Goal: Task Accomplishment & Management: Complete application form

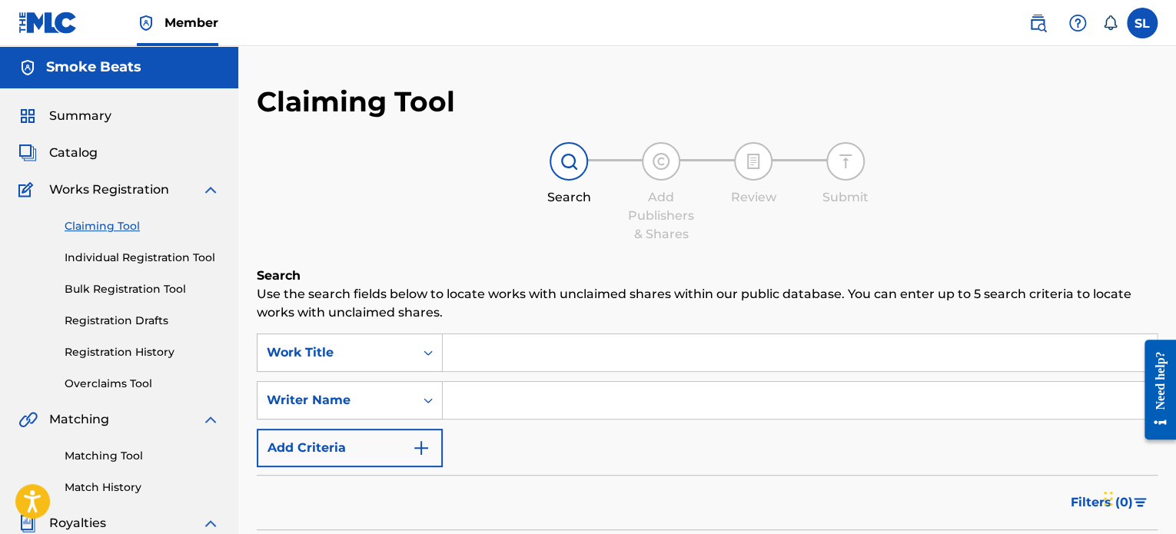
click at [502, 350] on input "Search Form" at bounding box center [800, 352] width 714 height 37
type input "letter 2 soda"
click at [550, 217] on div "Search Add Publishers & Shares Review Submit" at bounding box center [707, 192] width 901 height 101
click at [501, 410] on input "Search Form" at bounding box center [800, 400] width 714 height 37
type input "STYREAN LEE"
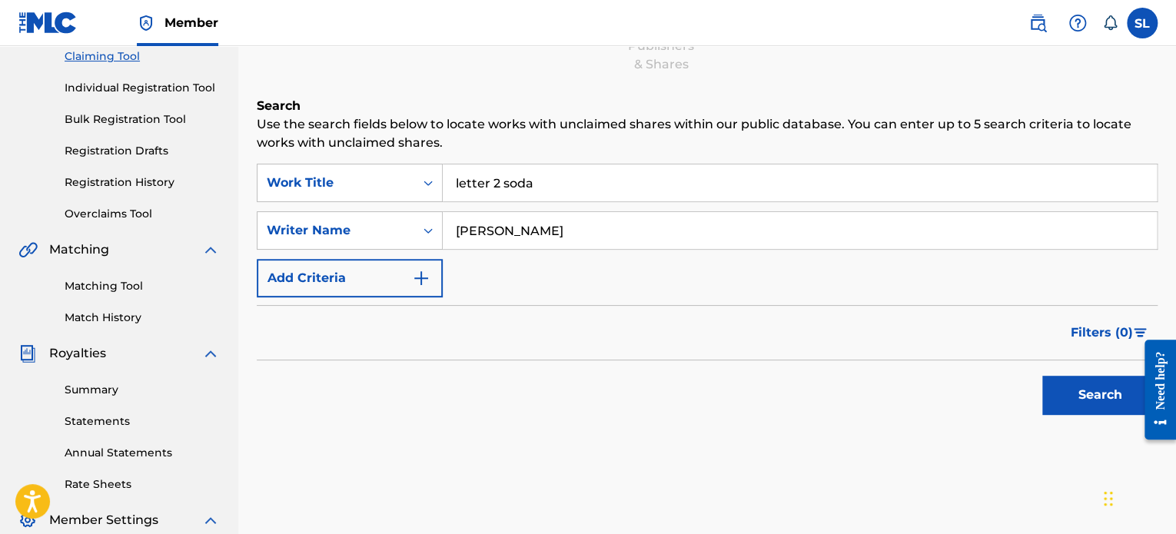
scroll to position [231, 0]
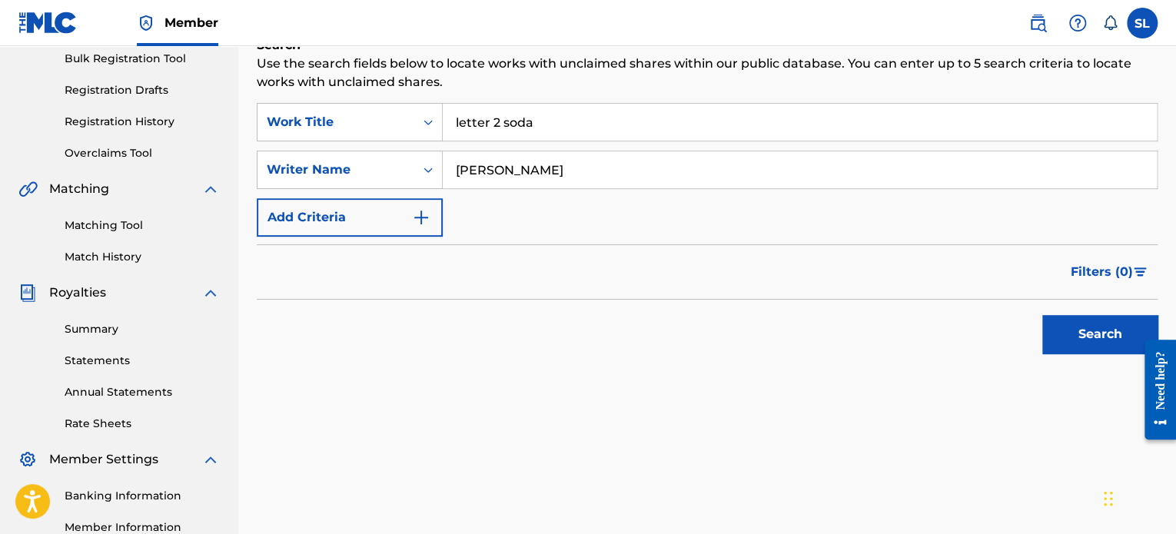
click at [1090, 336] on button "Search" at bounding box center [1099, 334] width 115 height 38
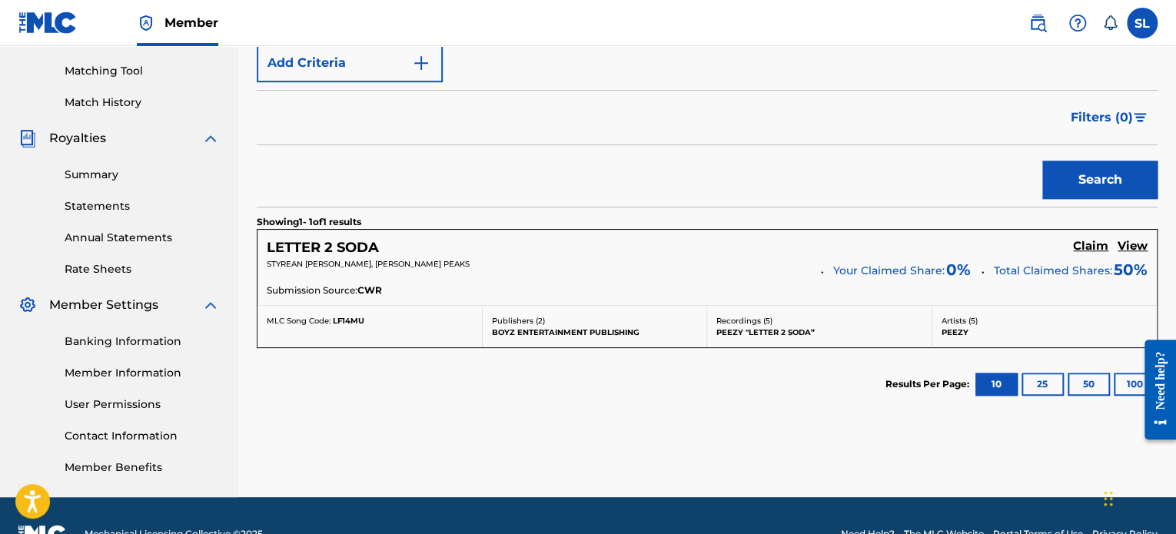
scroll to position [421, 0]
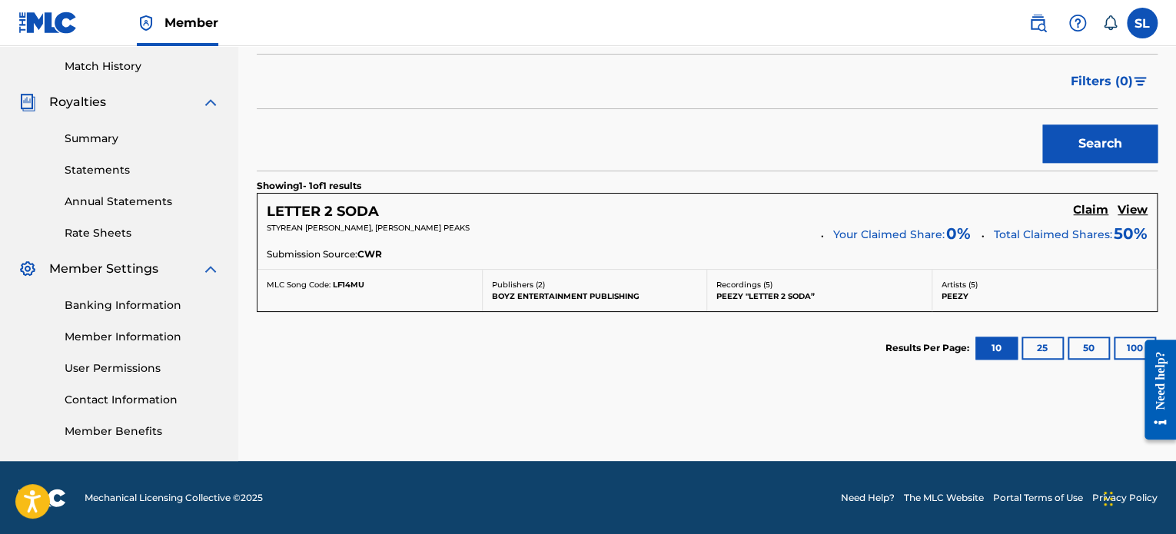
click at [1085, 205] on h5 "Claim" at bounding box center [1090, 210] width 35 height 15
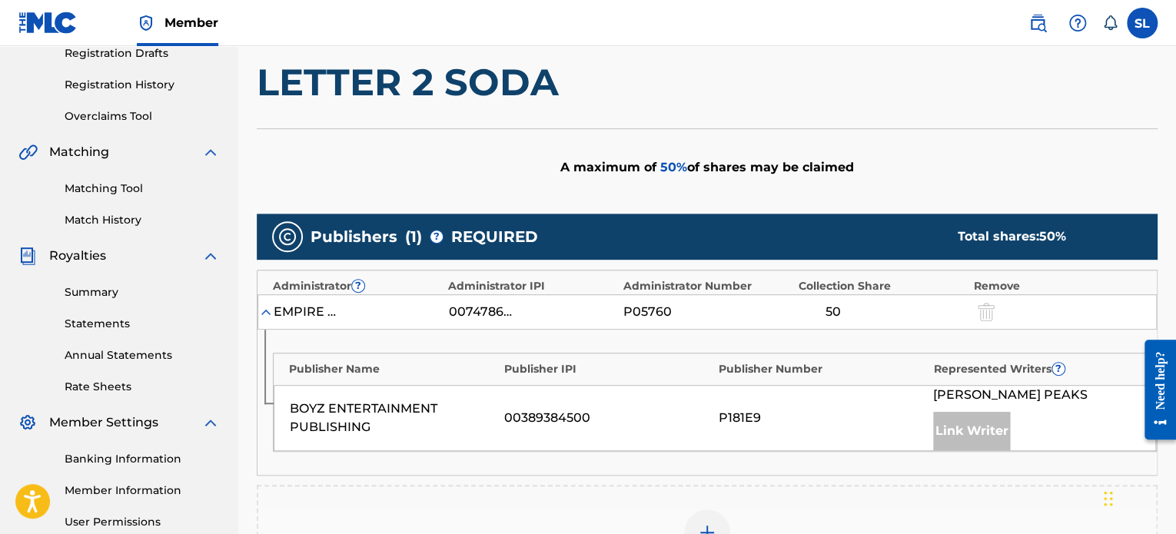
scroll to position [344, 0]
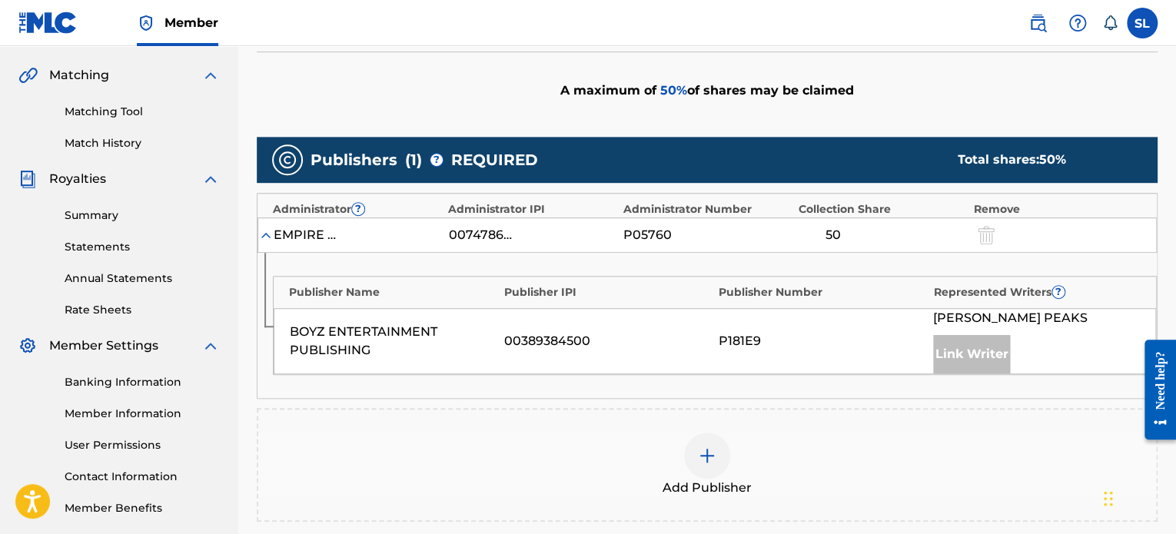
click at [710, 455] on img at bounding box center [707, 456] width 18 height 18
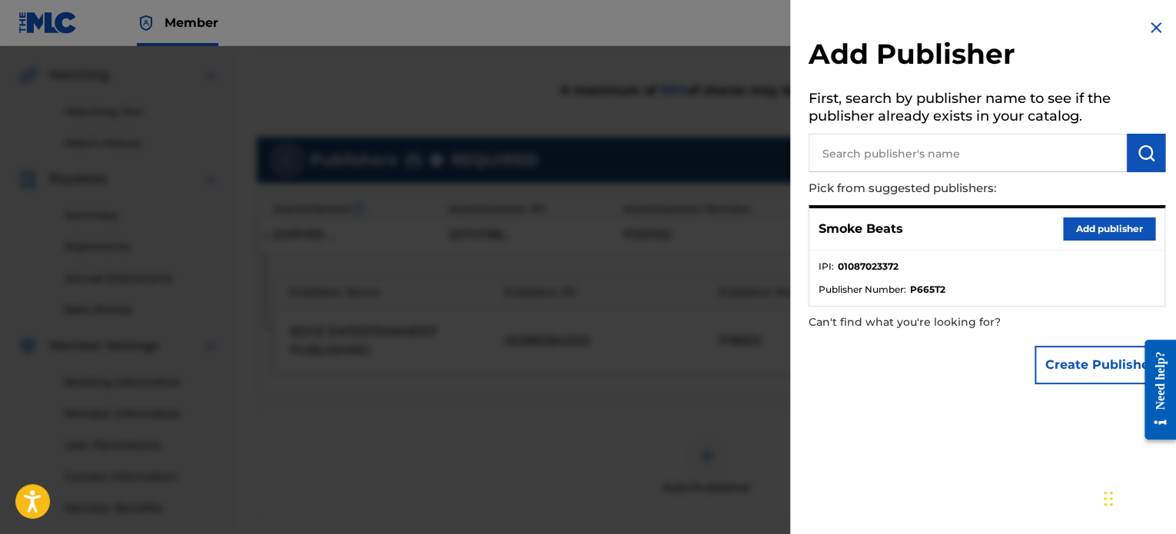
click at [1078, 230] on button "Add publisher" at bounding box center [1109, 229] width 92 height 23
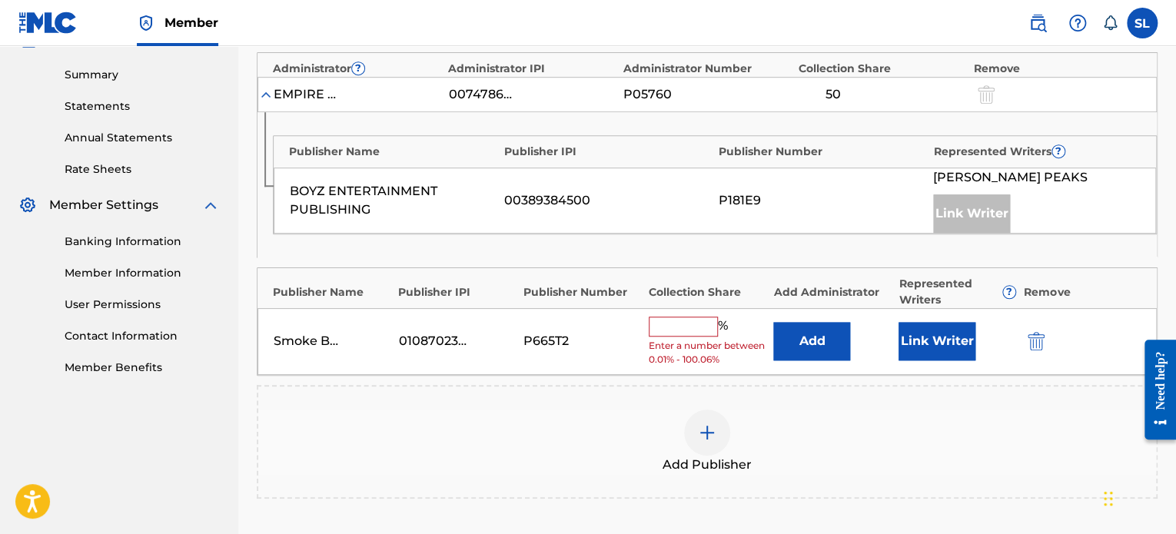
scroll to position [498, 0]
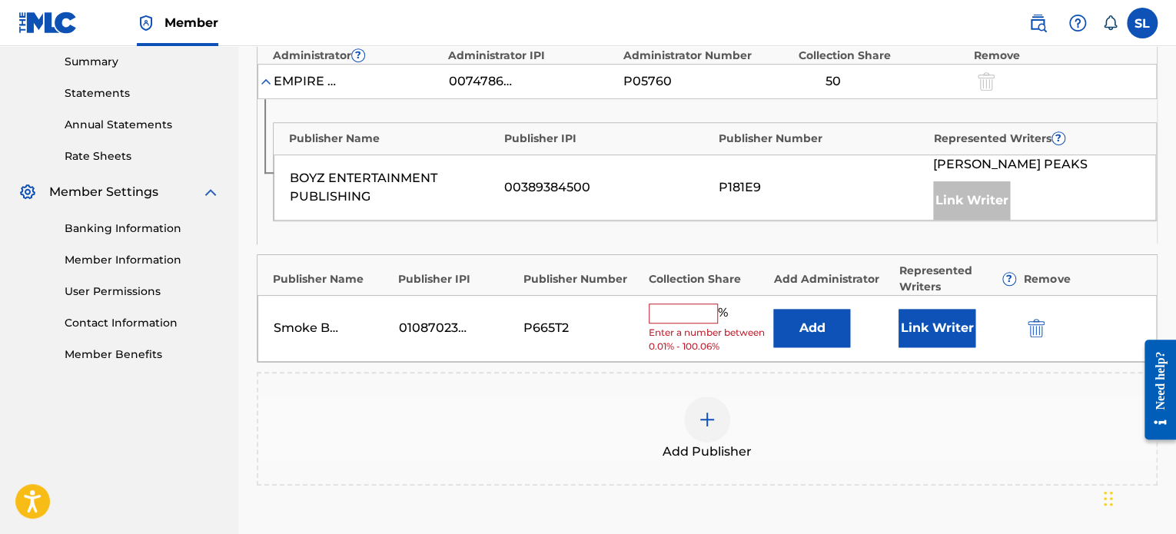
click at [684, 321] on input "text" at bounding box center [683, 314] width 69 height 20
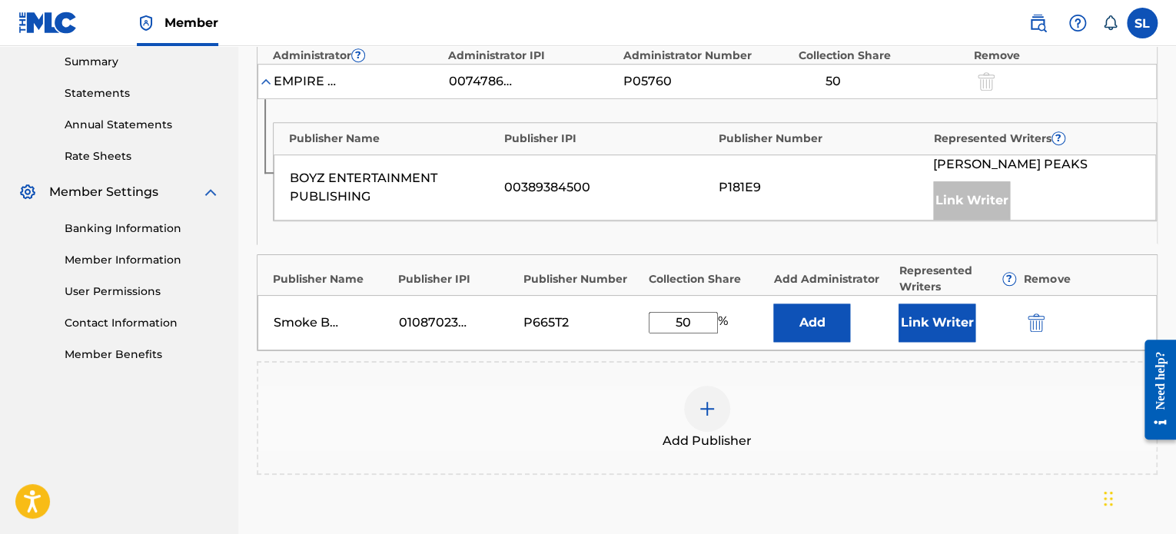
type input "5"
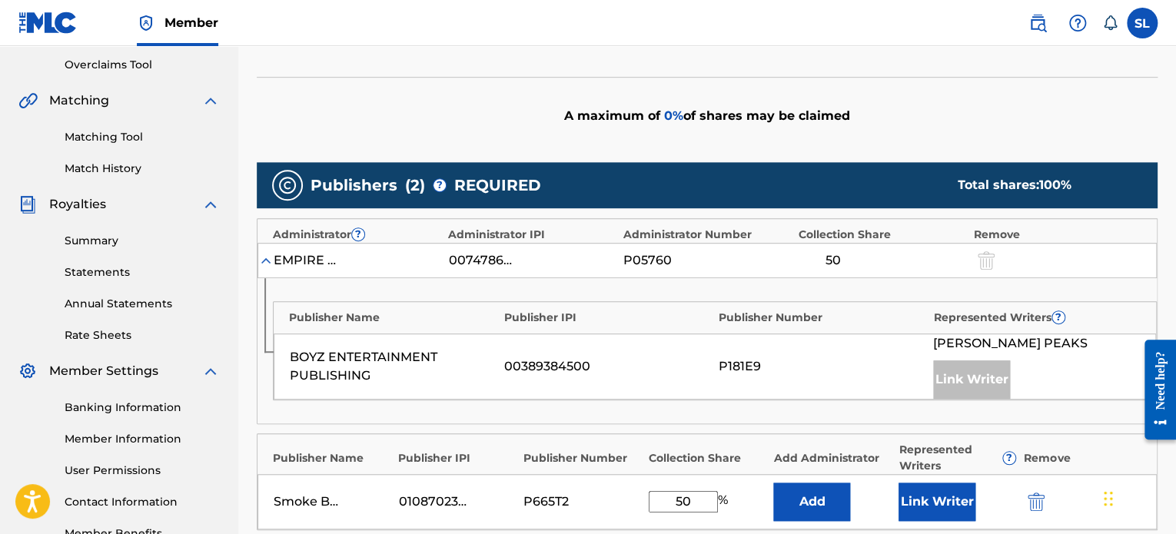
scroll to position [320, 0]
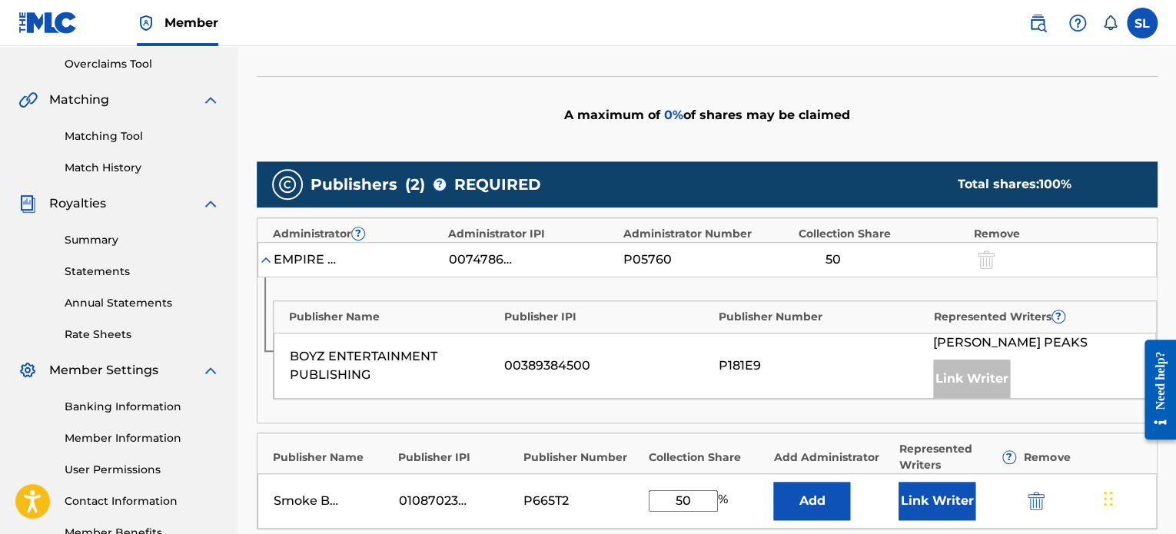
type input "5"
type input "50"
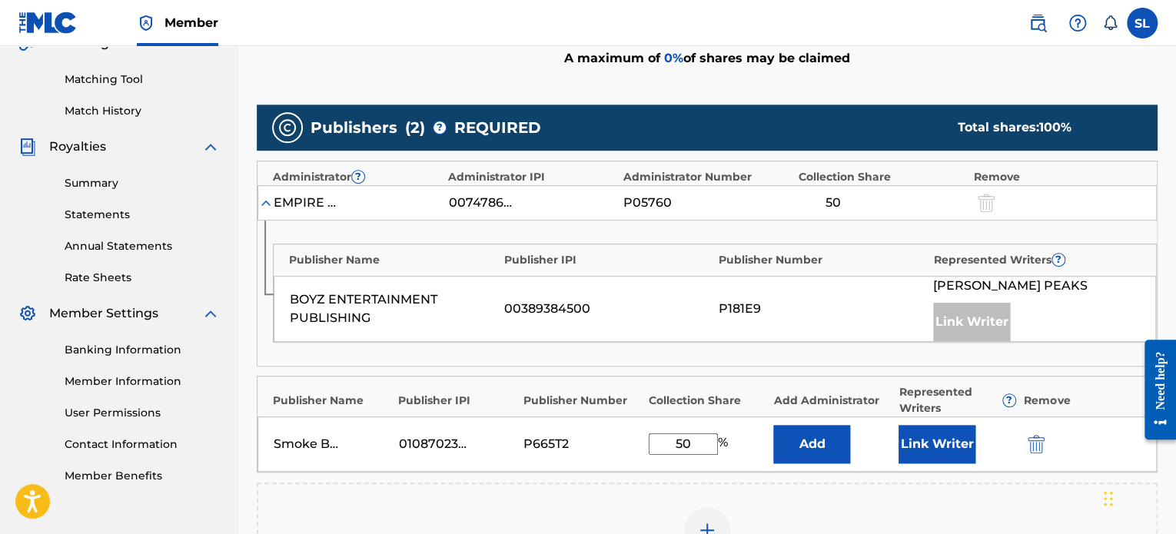
scroll to position [627, 0]
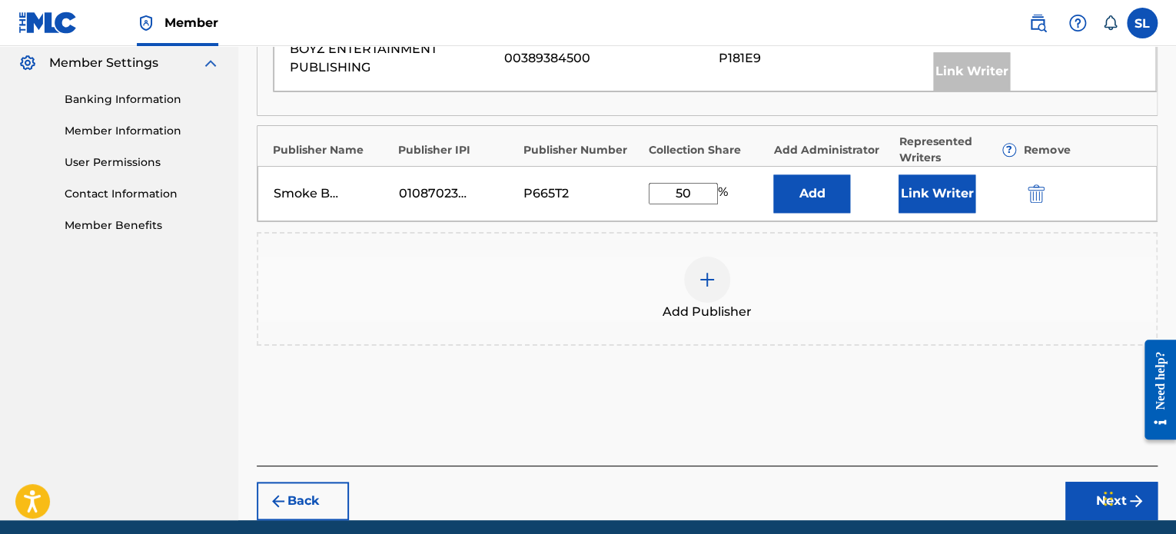
click at [953, 190] on button "Link Writer" at bounding box center [937, 194] width 77 height 38
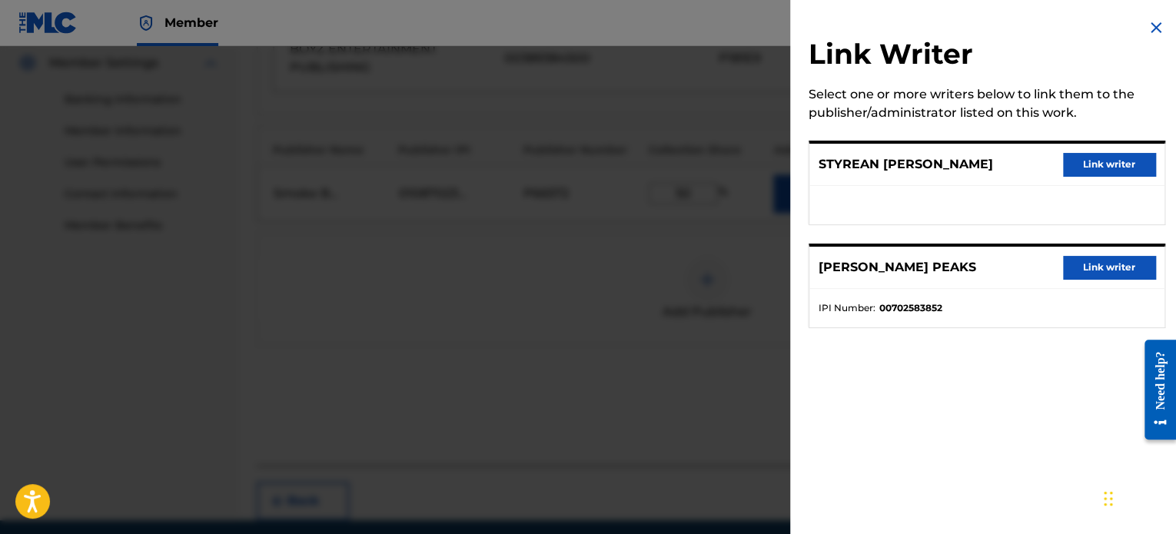
click at [1112, 154] on button "Link writer" at bounding box center [1109, 164] width 92 height 23
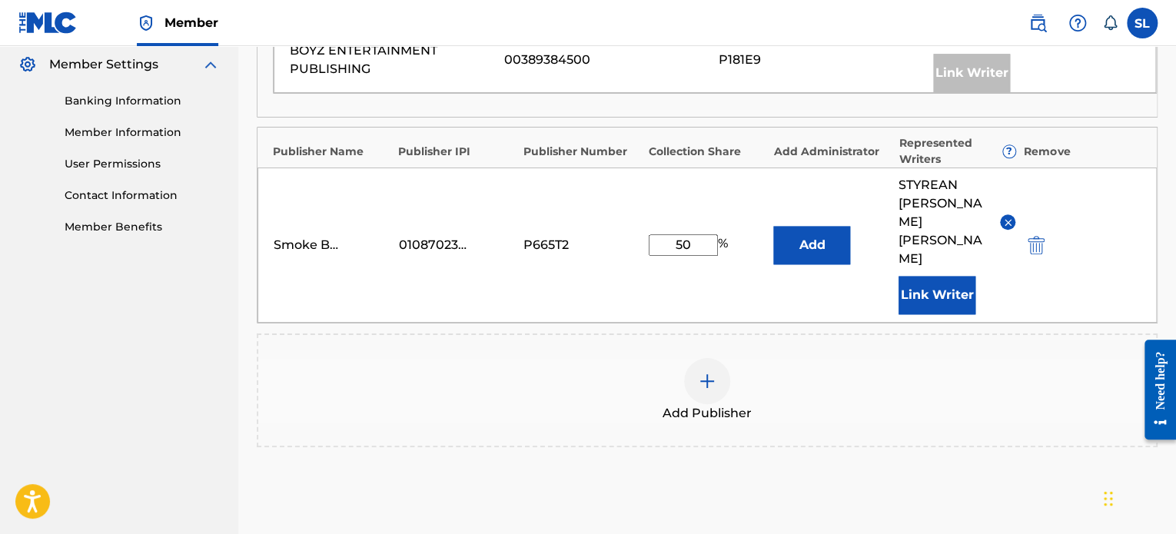
scroll to position [550, 0]
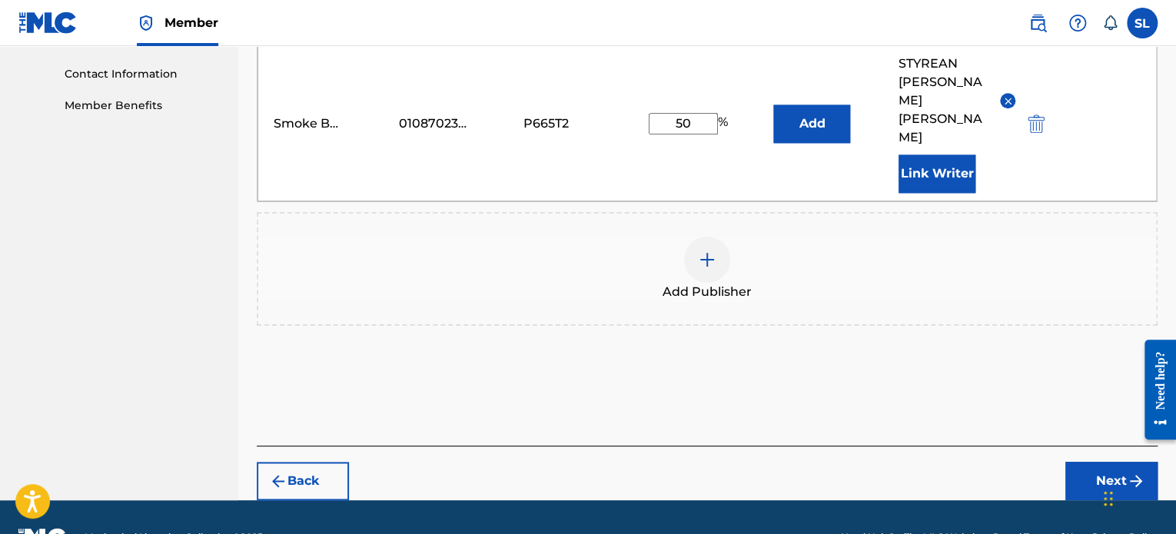
click at [1087, 462] on button "Next" at bounding box center [1111, 481] width 92 height 38
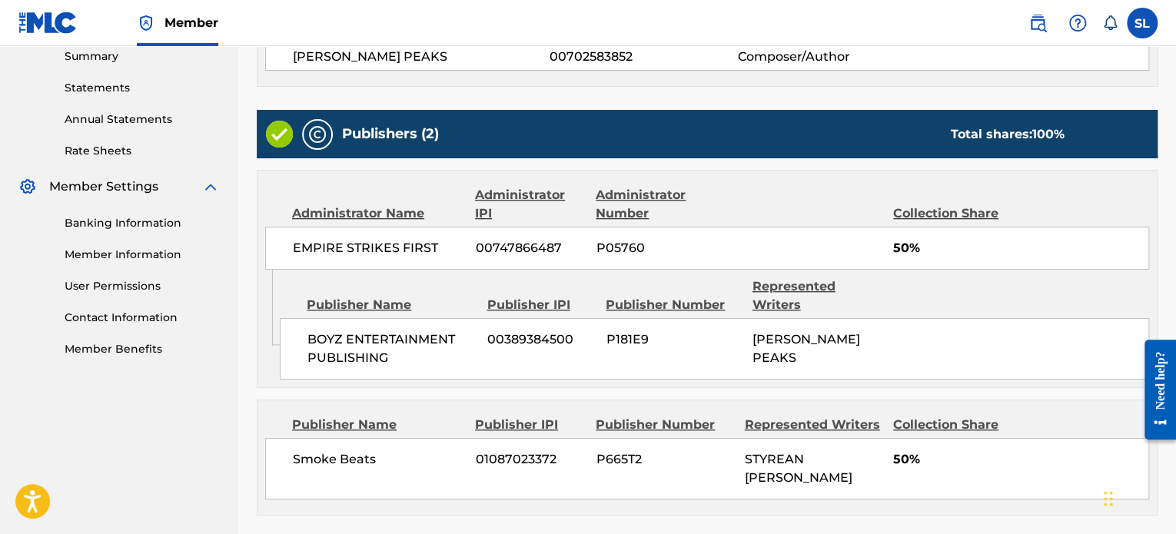
scroll to position [615, 0]
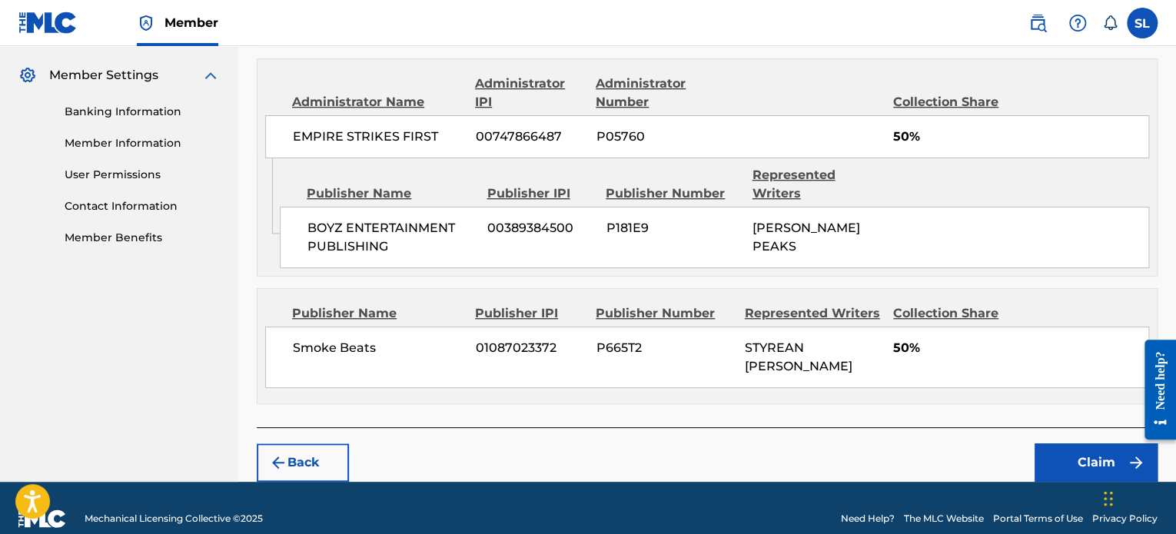
click at [1093, 447] on button "Claim" at bounding box center [1096, 463] width 123 height 38
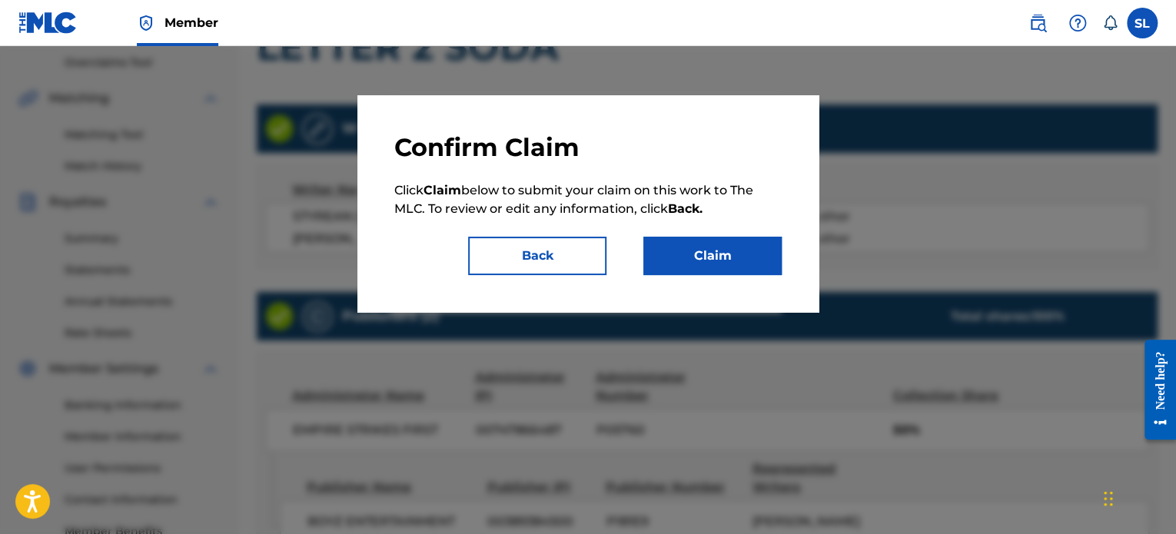
scroll to position [77, 0]
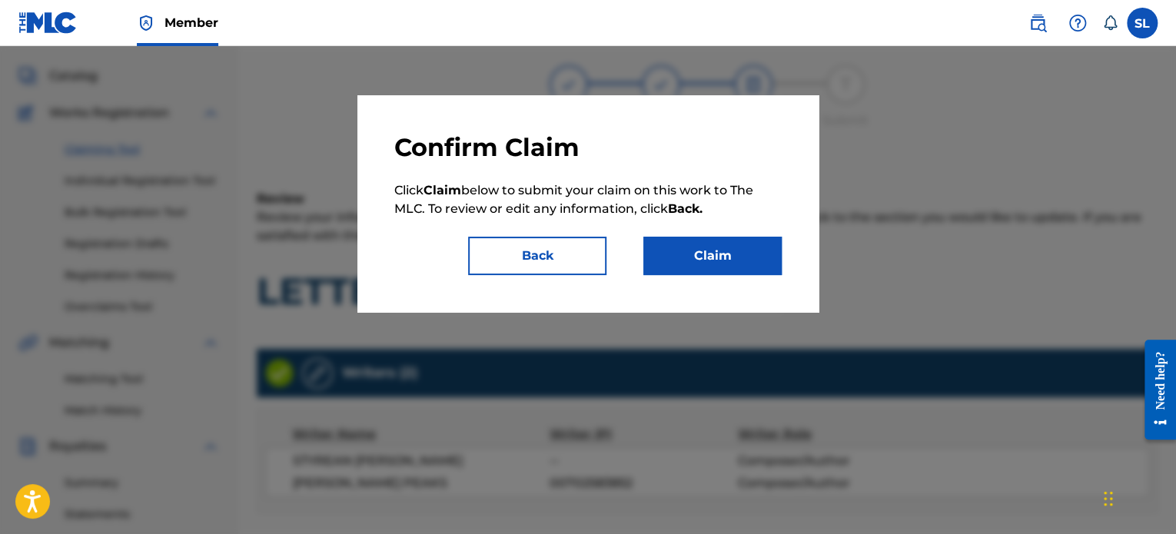
click at [710, 256] on button "Claim" at bounding box center [712, 256] width 138 height 38
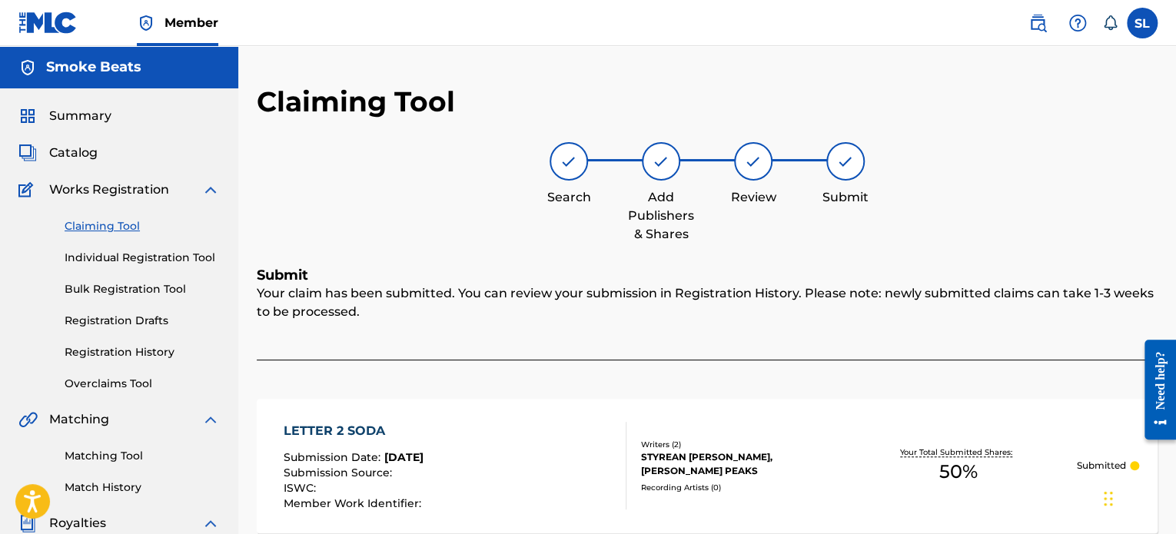
scroll to position [0, 0]
click at [115, 222] on link "Claiming Tool" at bounding box center [142, 226] width 155 height 16
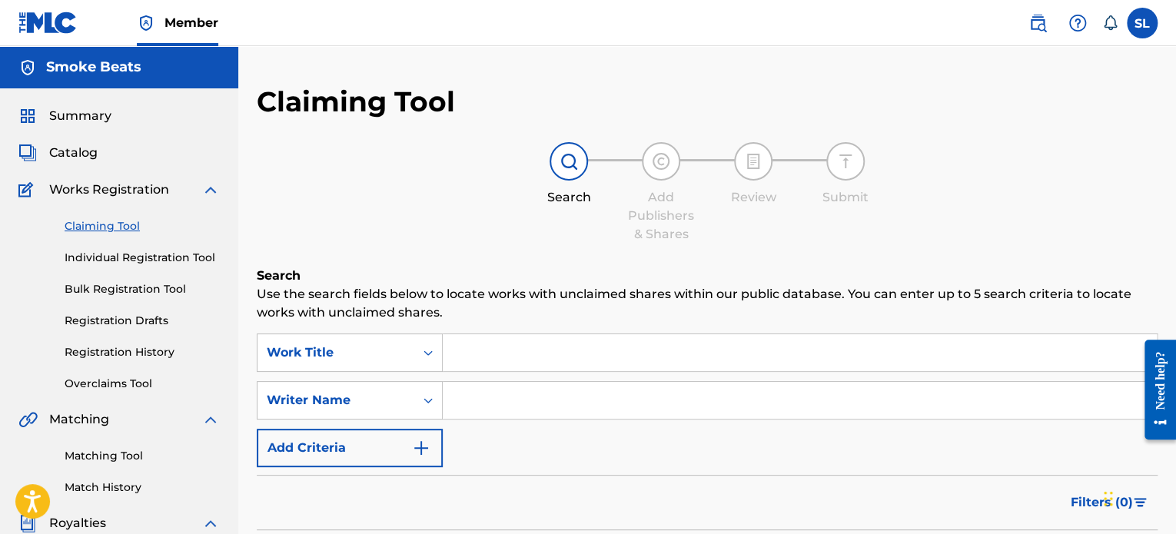
click at [86, 101] on div "Summary Catalog Works Registration Claiming Tool Individual Registration Tool B…" at bounding box center [119, 483] width 238 height 791
click at [88, 110] on span "Summary" at bounding box center [80, 116] width 62 height 18
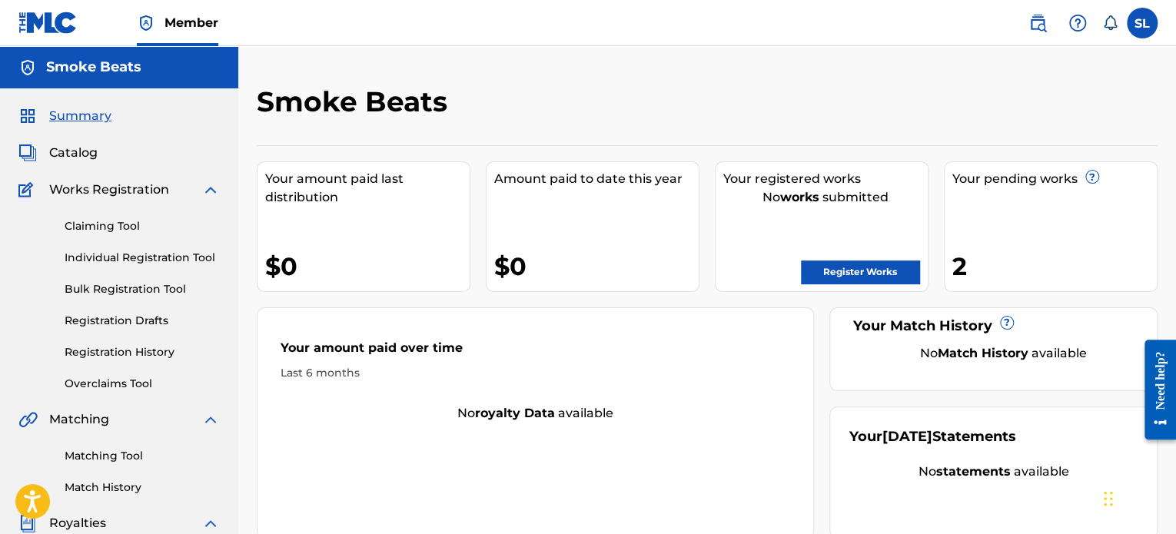
click at [107, 226] on link "Claiming Tool" at bounding box center [142, 226] width 155 height 16
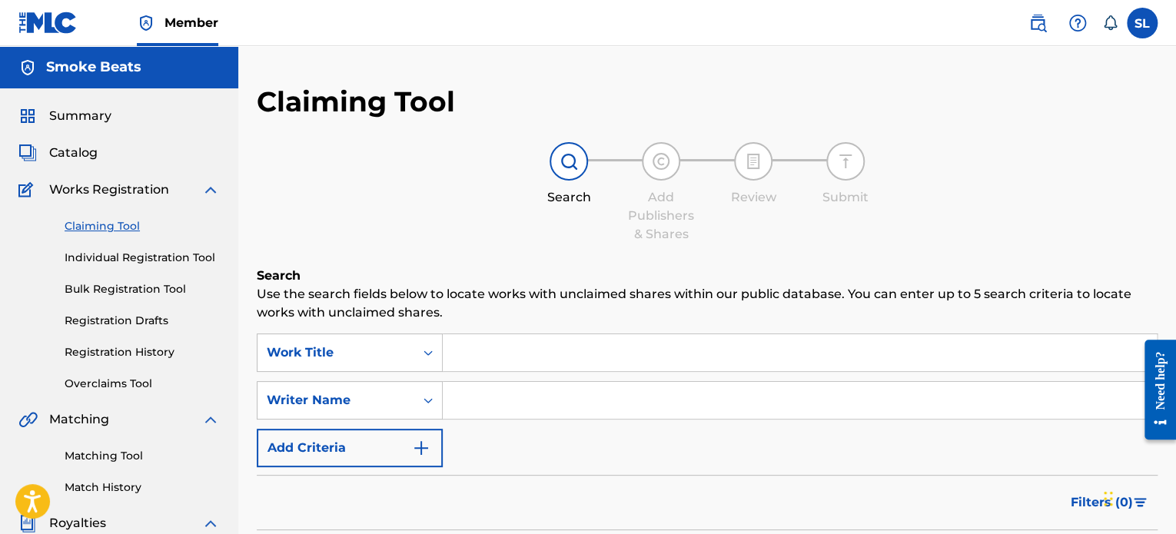
click at [517, 346] on input "Search Form" at bounding box center [800, 352] width 714 height 37
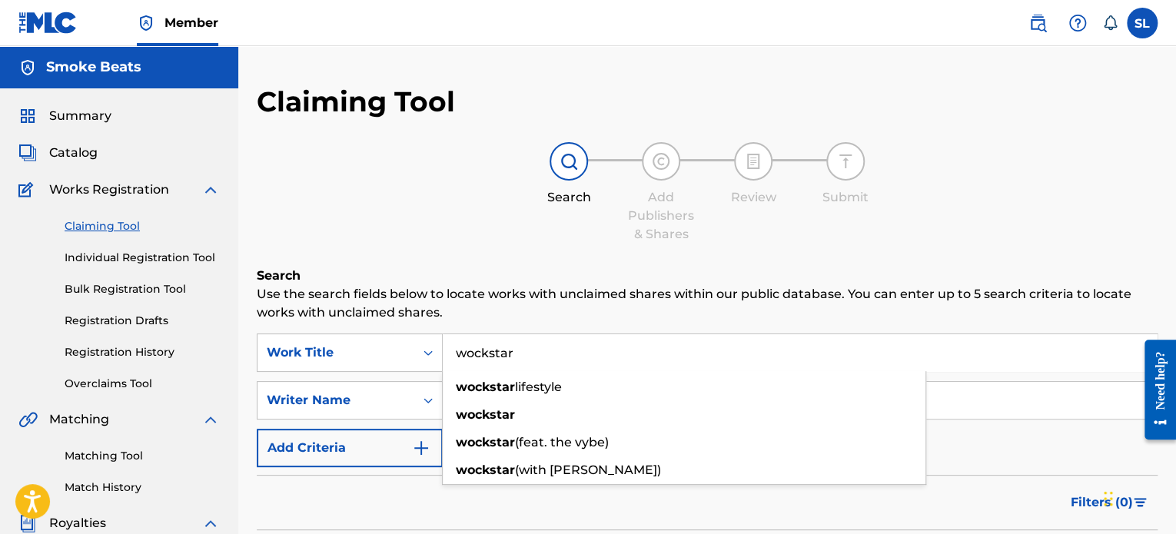
type input "wockstar"
click at [474, 227] on div "Search Add Publishers & Shares Review Submit" at bounding box center [707, 192] width 901 height 101
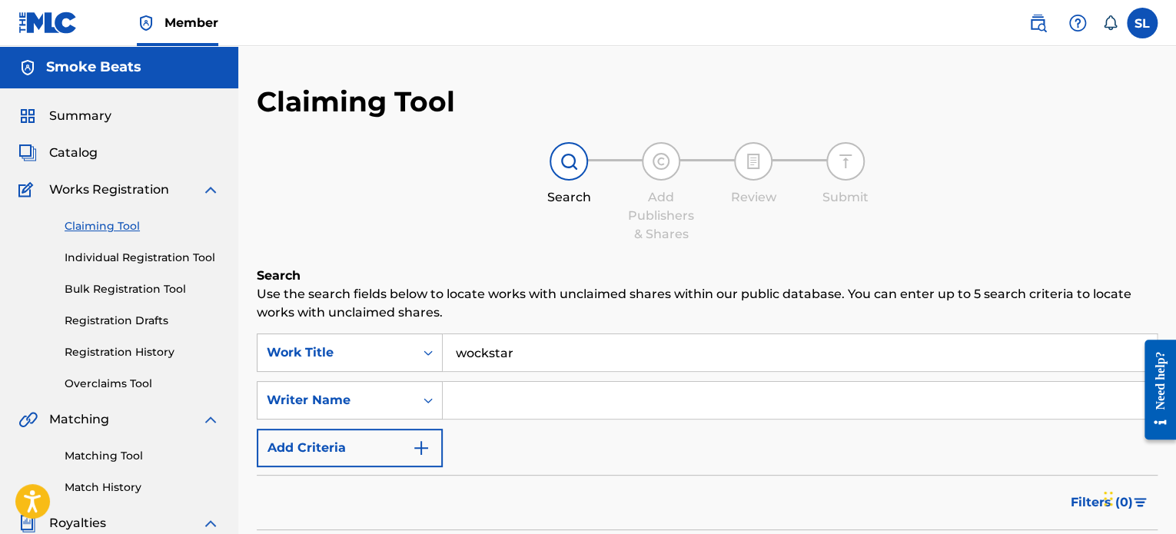
click at [470, 397] on input "Search Form" at bounding box center [800, 400] width 714 height 37
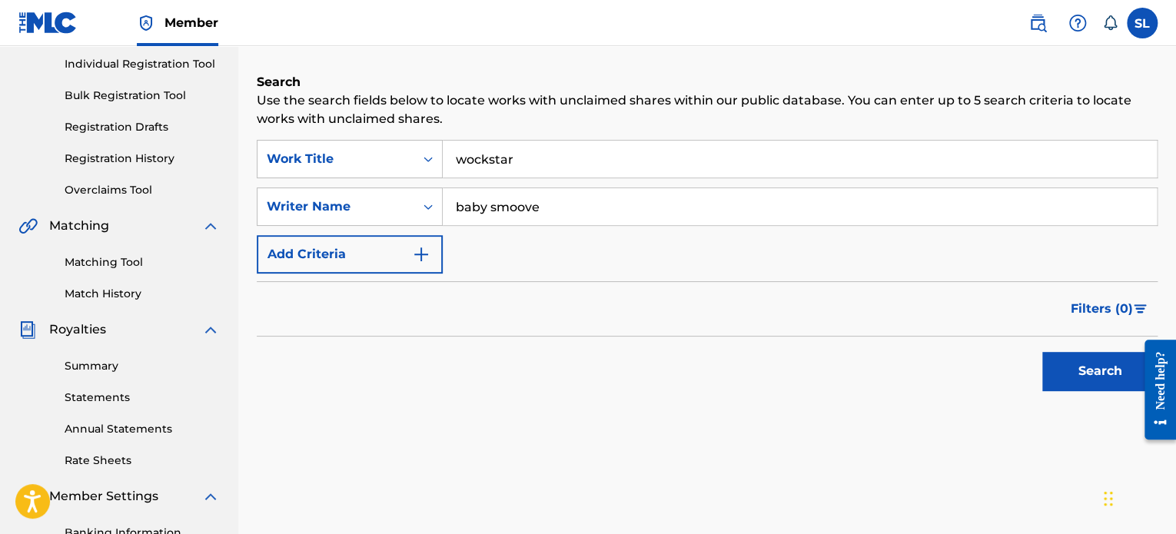
scroll to position [231, 0]
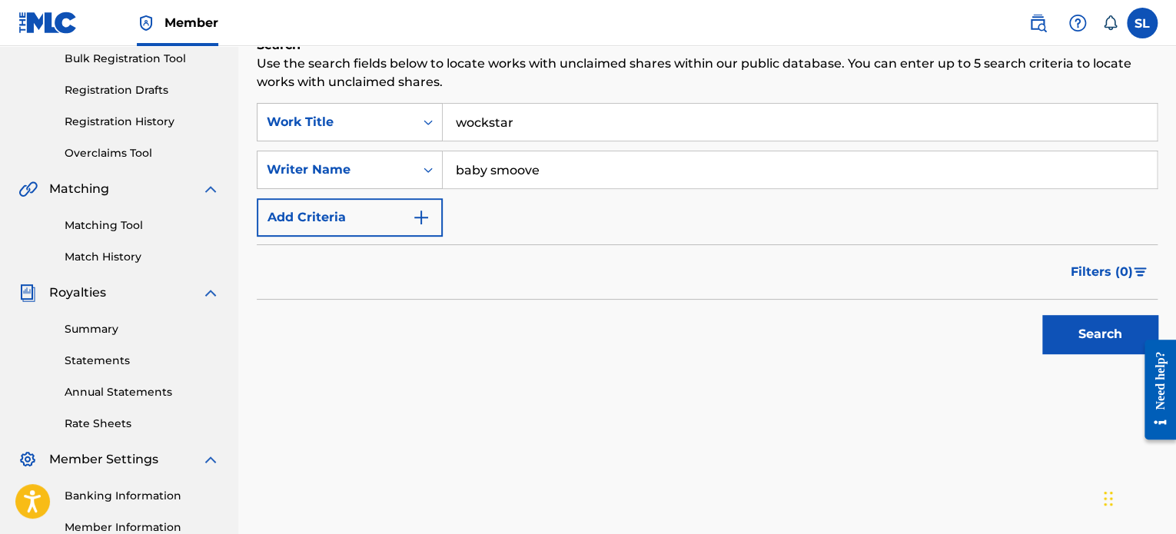
type input "baby smoove"
click at [1091, 336] on button "Search" at bounding box center [1099, 334] width 115 height 38
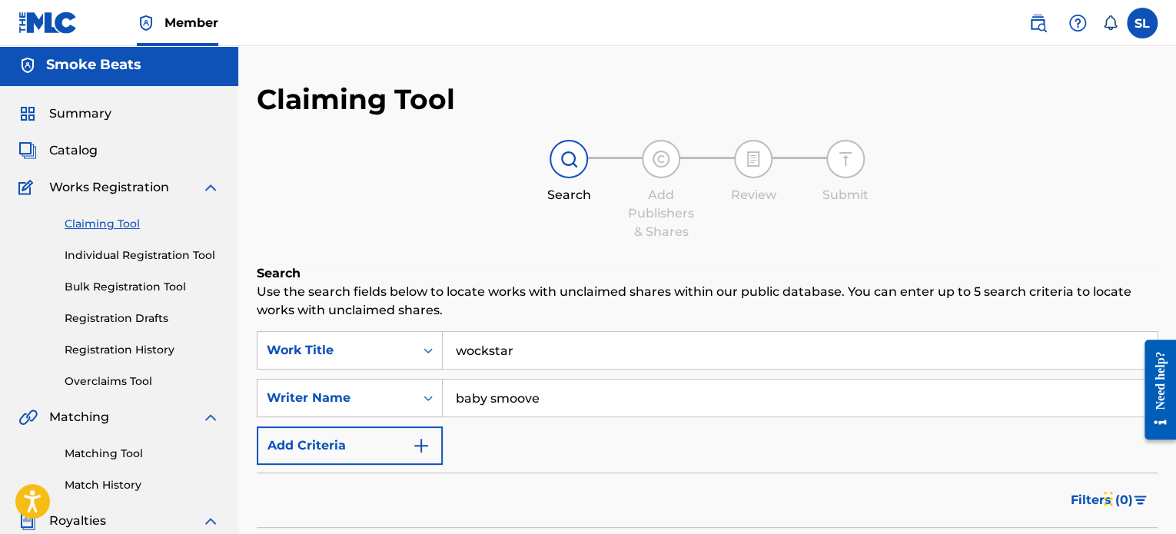
scroll to position [0, 0]
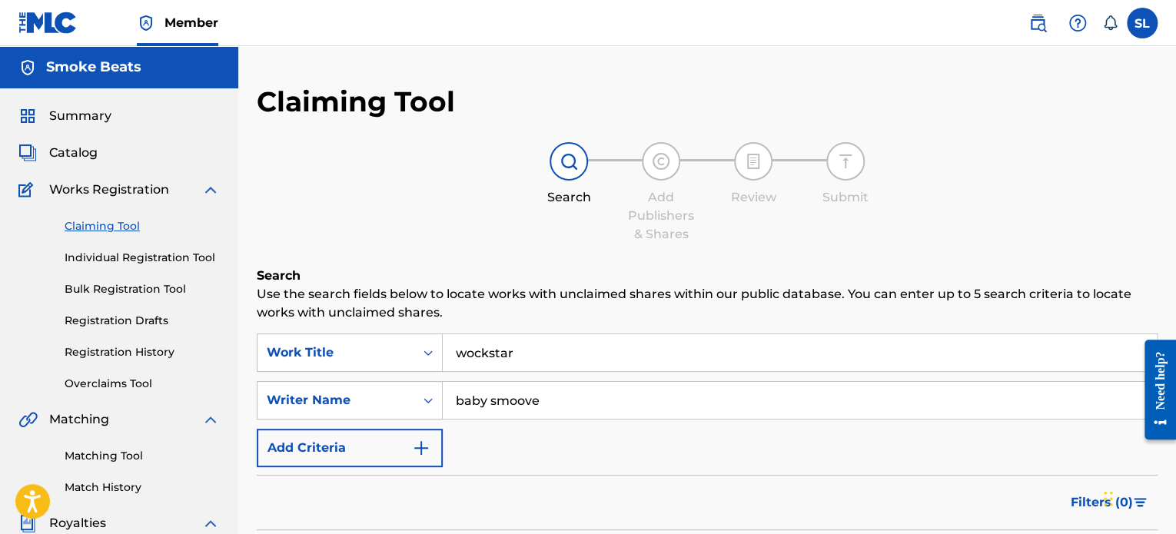
click at [89, 111] on span "Summary" at bounding box center [80, 116] width 62 height 18
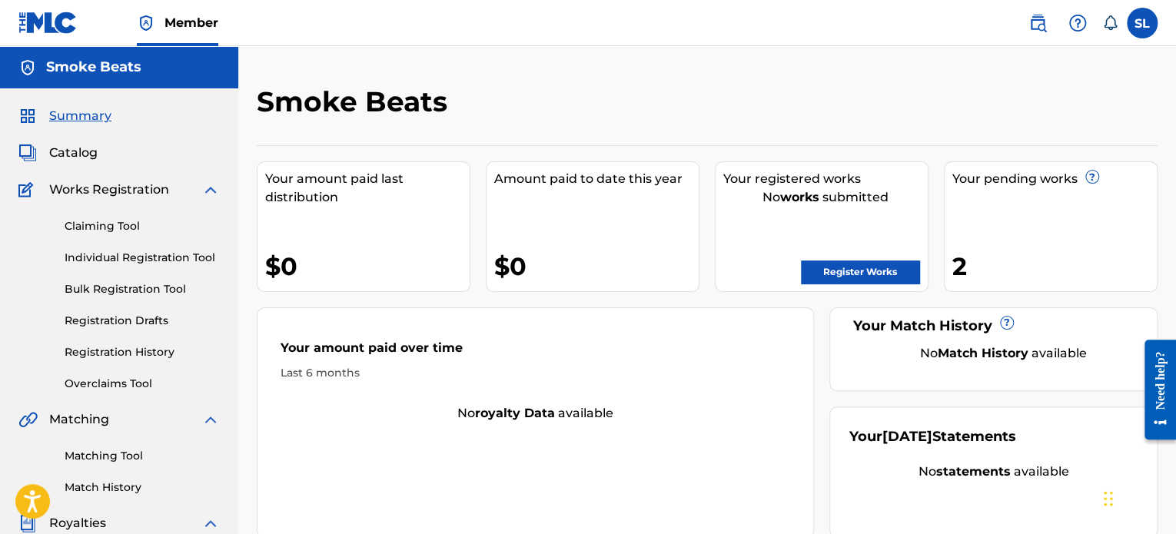
click at [66, 156] on span "Catalog" at bounding box center [73, 153] width 48 height 18
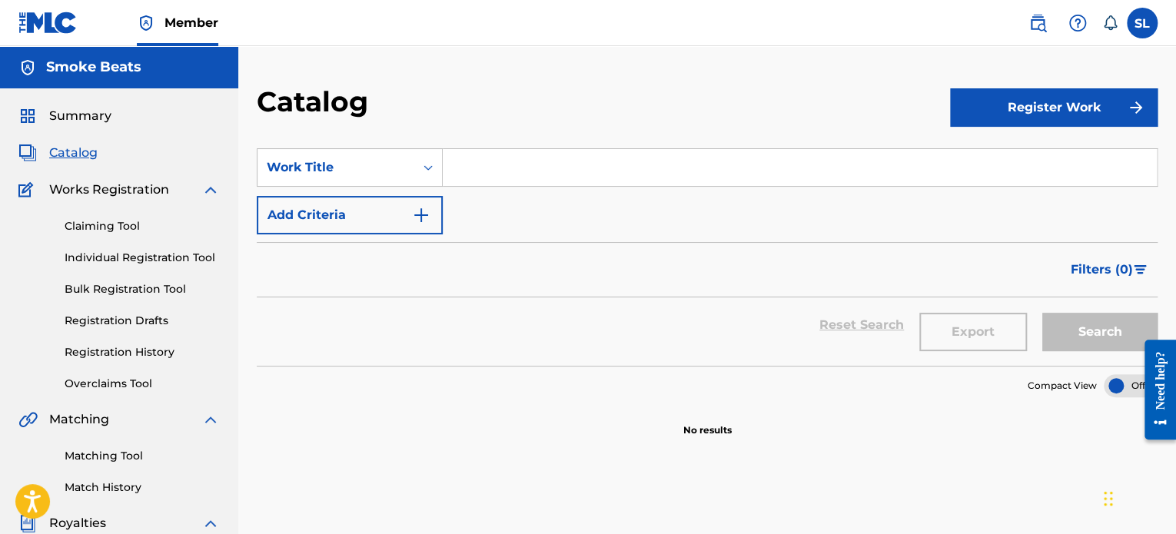
click at [640, 181] on input "Search Form" at bounding box center [800, 167] width 714 height 37
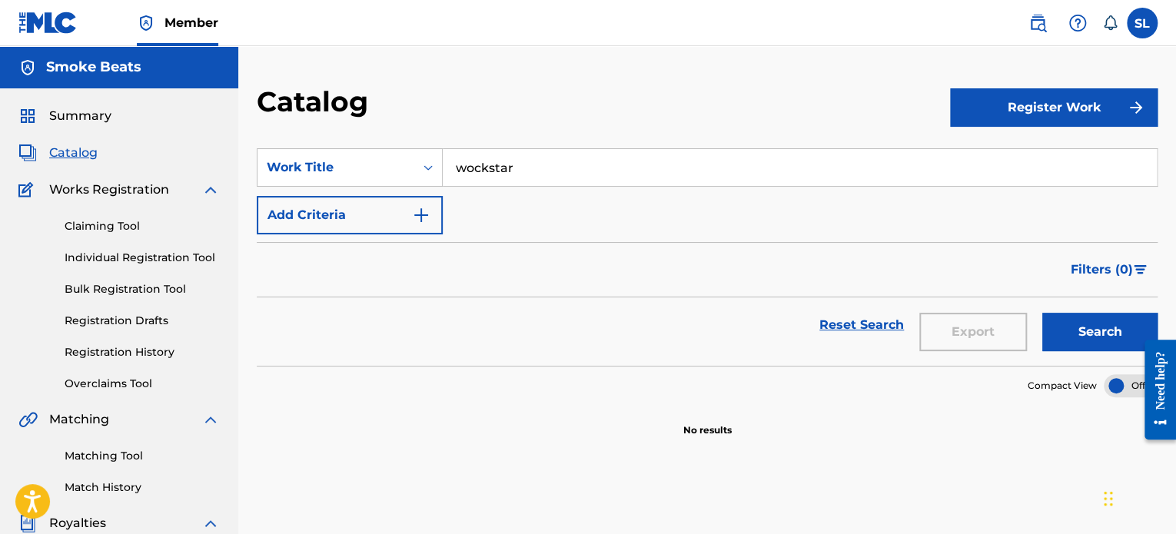
type input "wockstar"
click at [585, 205] on div "SearchWithCriteria192c3642-a6b7-4ecb-89c5-c64702729c96 Work Title wockstar Add …" at bounding box center [707, 191] width 901 height 86
click at [375, 211] on button "Add Criteria" at bounding box center [350, 215] width 186 height 38
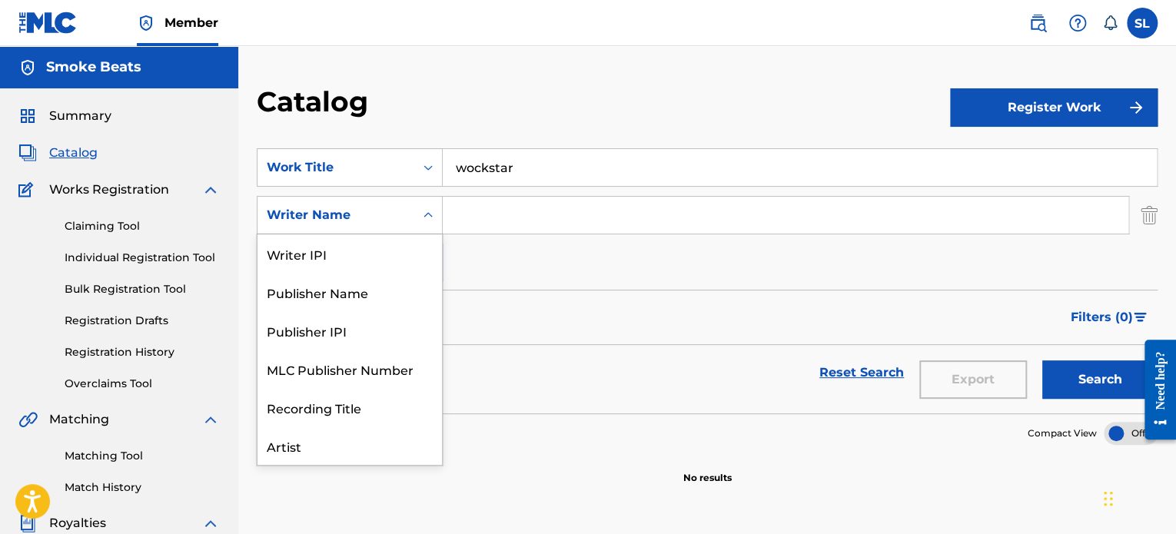
click at [357, 211] on div "Writer Name" at bounding box center [336, 215] width 138 height 18
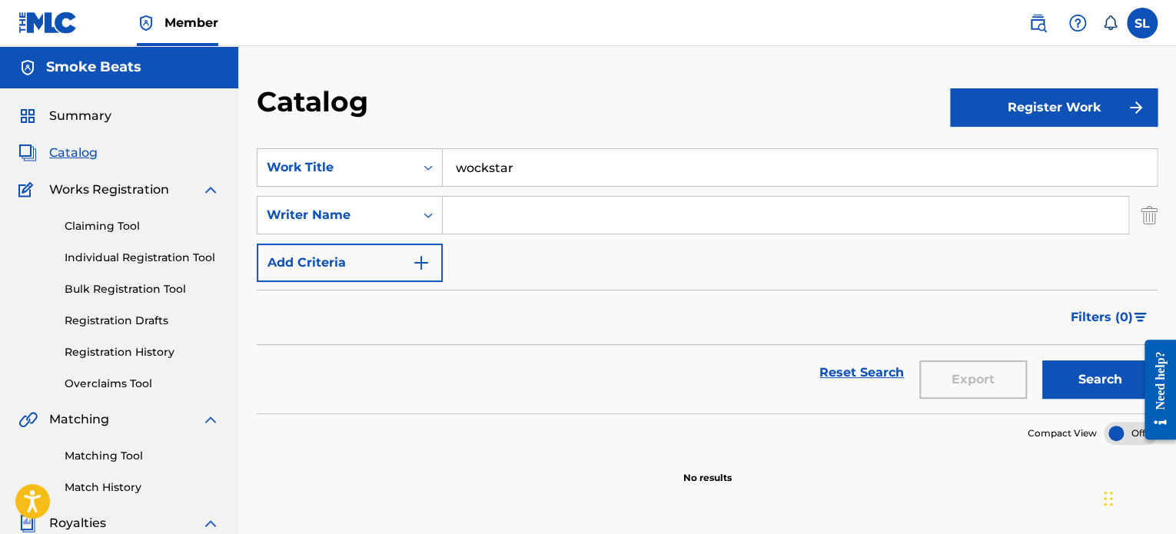
click at [497, 205] on input "Search Form" at bounding box center [786, 215] width 686 height 37
type input "baby smoove"
click at [1042, 361] on button "Search" at bounding box center [1099, 380] width 115 height 38
click at [85, 112] on span "Summary" at bounding box center [80, 116] width 62 height 18
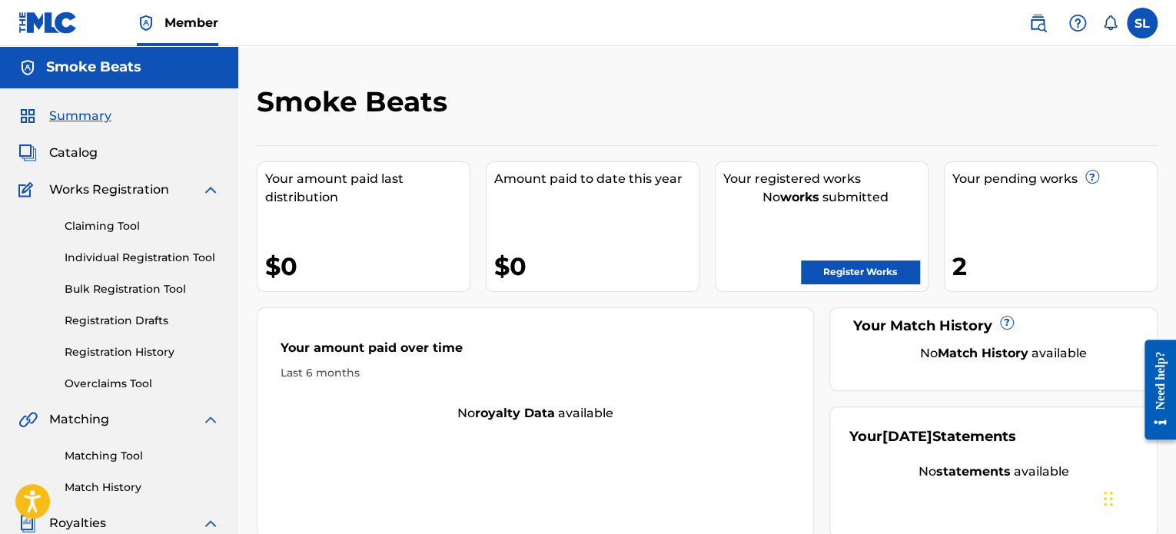
click at [823, 267] on link "Register Works" at bounding box center [860, 272] width 118 height 23
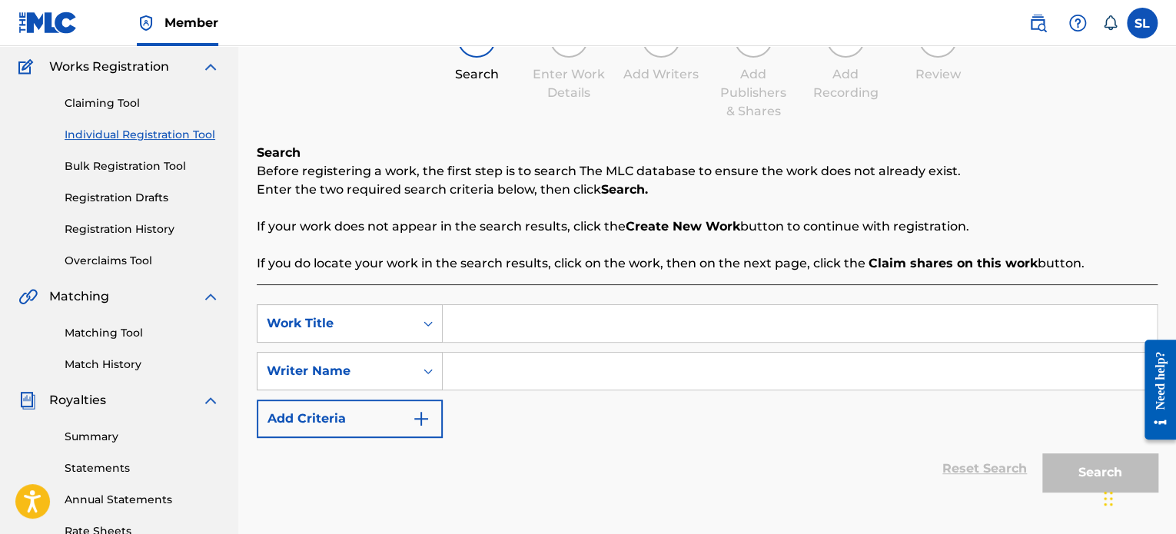
scroll to position [154, 0]
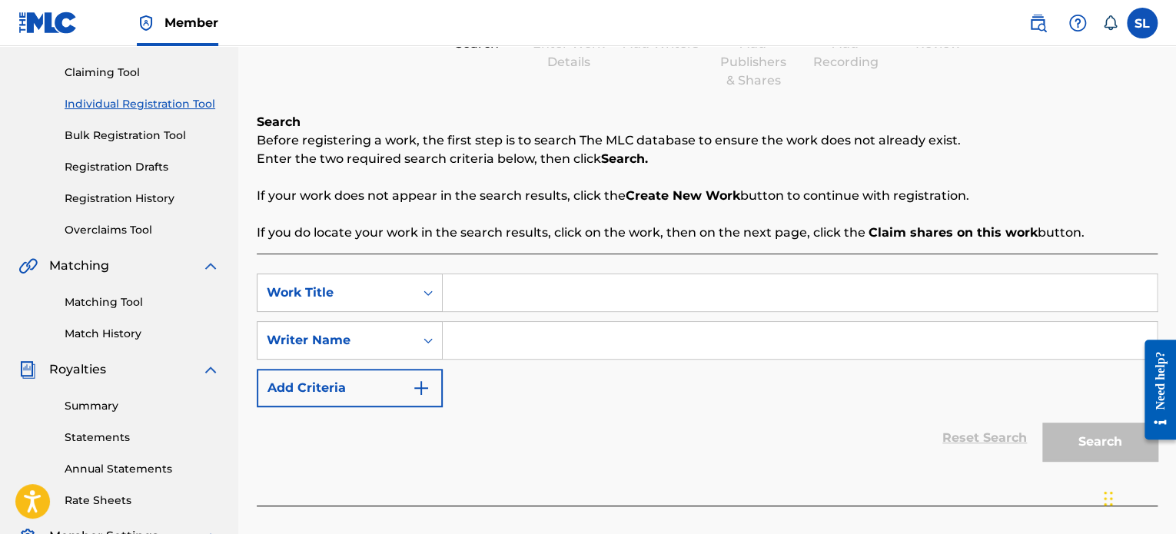
click at [526, 292] on input "Search Form" at bounding box center [800, 292] width 714 height 37
type input "b"
type input "wockstar"
click at [504, 343] on input "Search Form" at bounding box center [800, 340] width 714 height 37
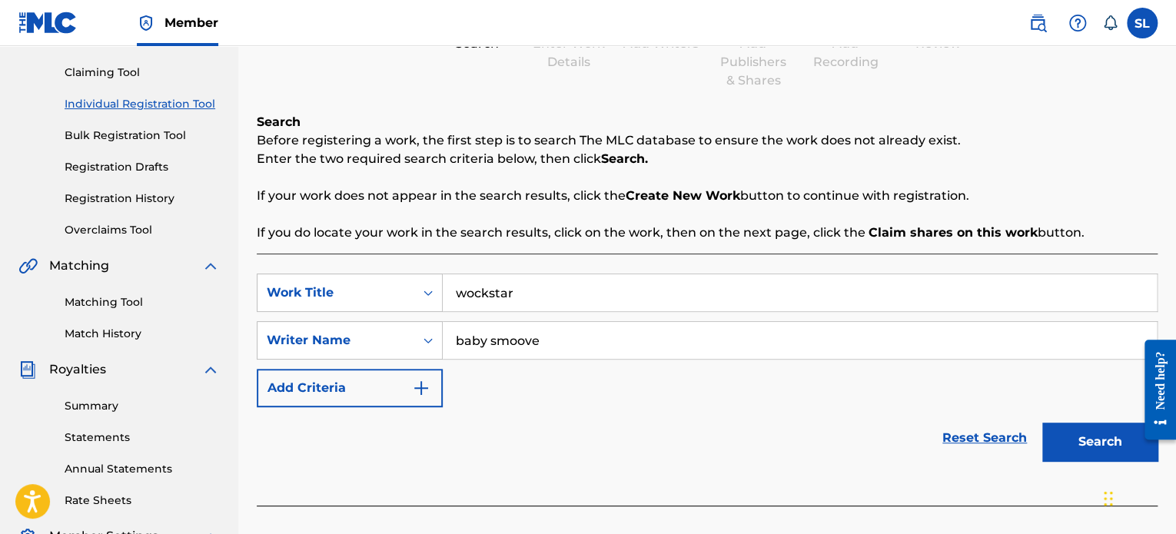
type input "baby smoove"
click at [1125, 424] on button "Search" at bounding box center [1099, 442] width 115 height 38
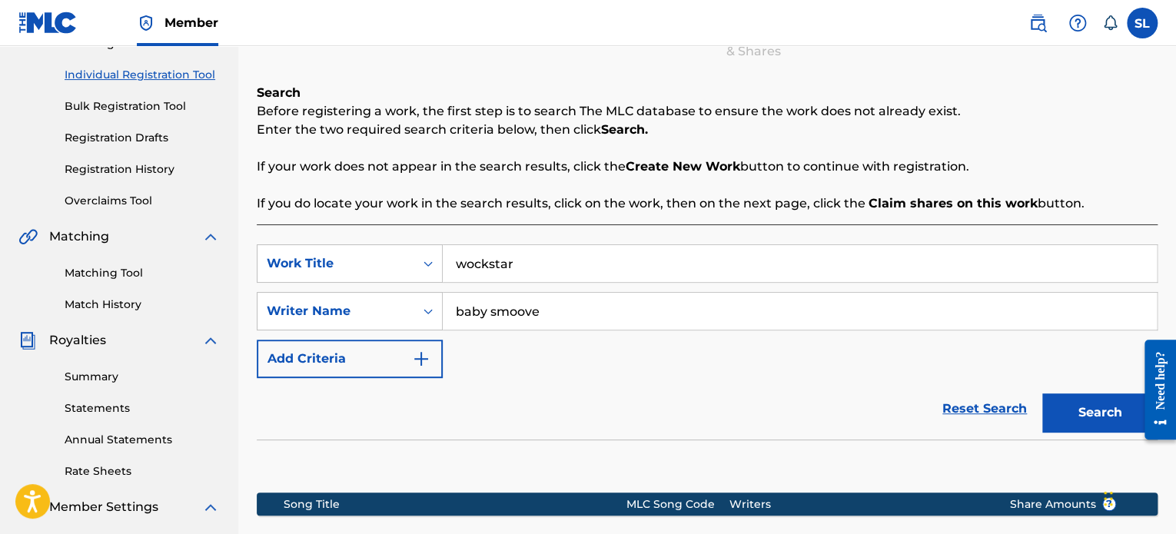
scroll to position [111, 0]
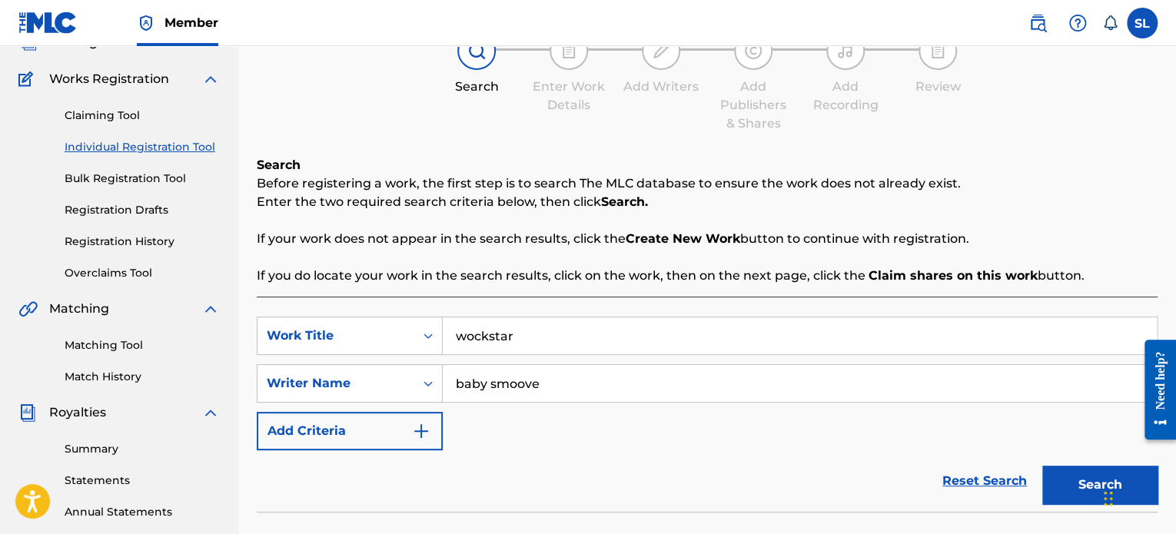
drag, startPoint x: 557, startPoint y: 381, endPoint x: 254, endPoint y: 390, distance: 303.0
click at [255, 389] on div "Register Work Search Enter Work Details Add Writers Add Publishers & Shares Add…" at bounding box center [707, 371] width 938 height 795
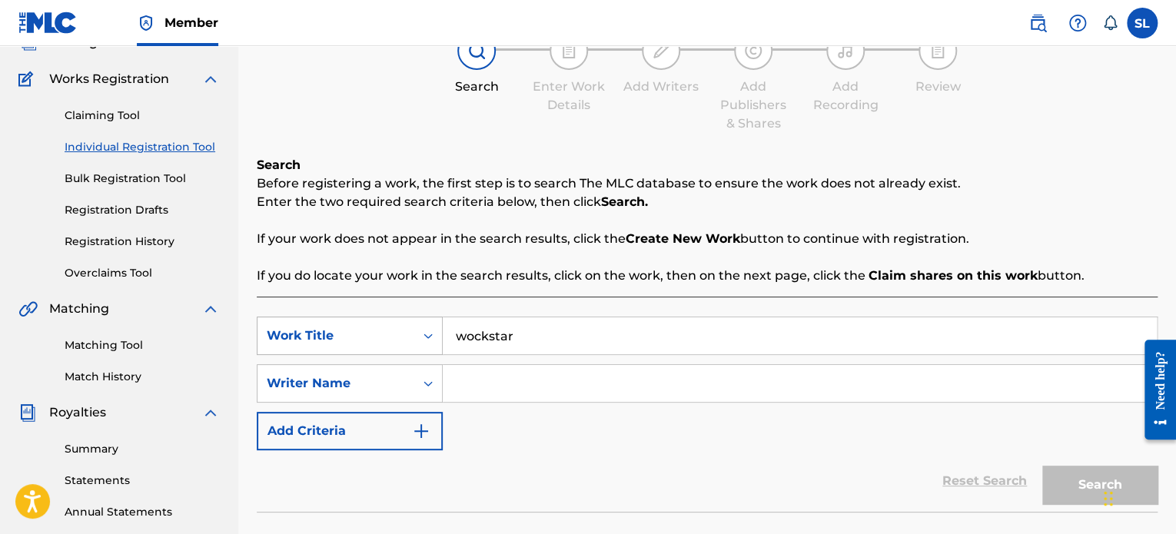
drag, startPoint x: 529, startPoint y: 332, endPoint x: 421, endPoint y: 344, distance: 108.2
click at [437, 342] on div "SearchWithCriteria04eb0f43-5bfd-4fba-9c65-7c53fbb1573e Work Title wockstar" at bounding box center [707, 336] width 901 height 38
type input "art of the hustle"
click at [495, 397] on input "Search Form" at bounding box center [800, 383] width 714 height 37
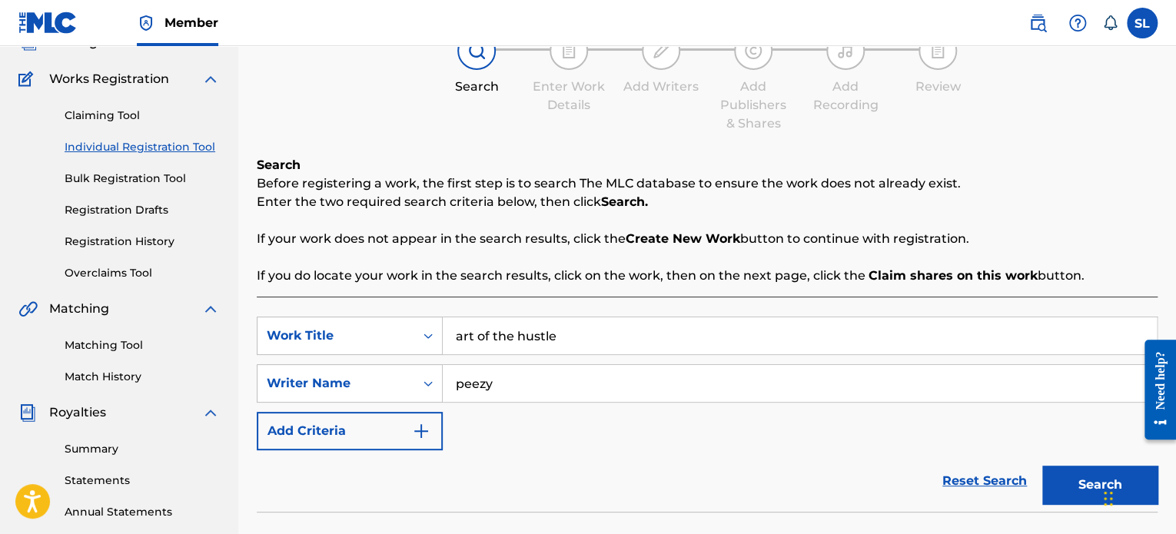
click at [1090, 460] on div "Search" at bounding box center [1096, 480] width 123 height 61
click at [1088, 460] on div "Search" at bounding box center [1096, 480] width 123 height 61
click at [1075, 496] on button "Search" at bounding box center [1099, 485] width 115 height 38
click at [1076, 493] on div "Search" at bounding box center [1096, 480] width 123 height 61
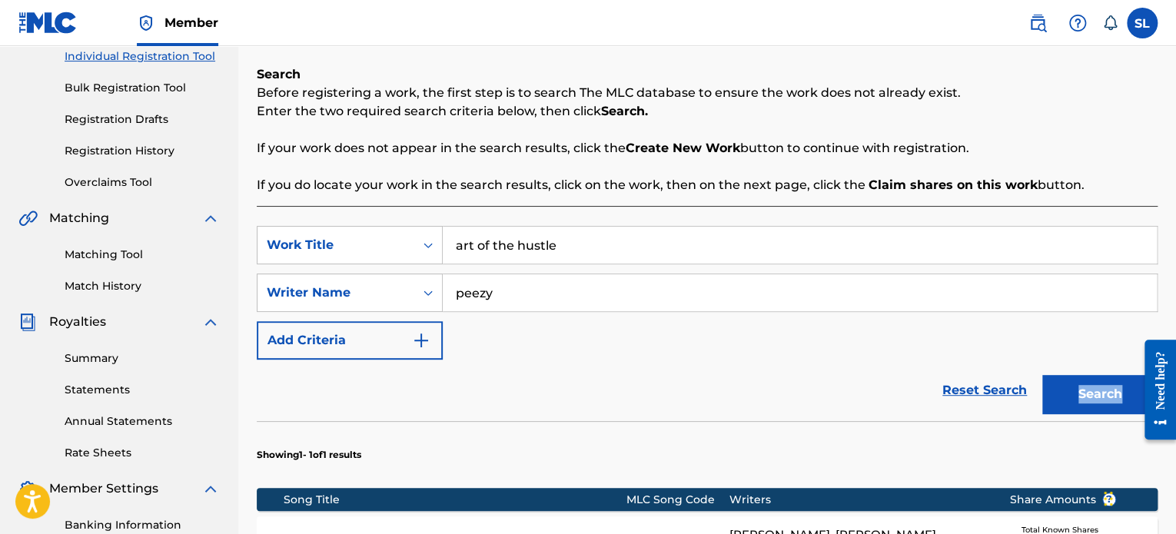
scroll to position [191, 0]
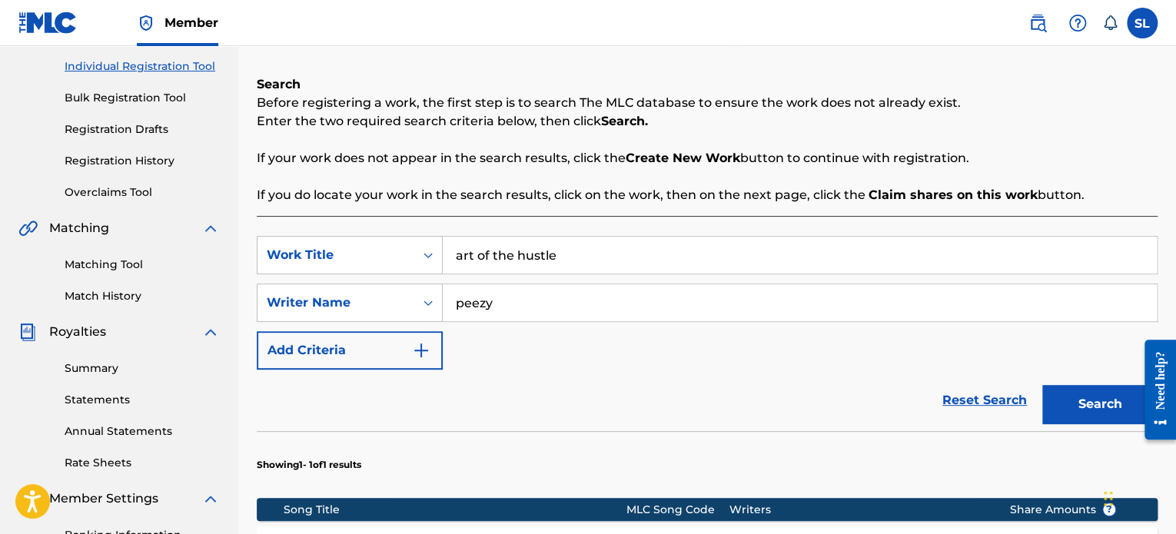
drag, startPoint x: 557, startPoint y: 310, endPoint x: 384, endPoint y: 331, distance: 173.4
click at [384, 331] on div "SearchWithCriteria04eb0f43-5bfd-4fba-9c65-7c53fbb1573e Work Title art of the hu…" at bounding box center [707, 303] width 901 height 134
type input "[PERSON_NAME]"
click at [1039, 386] on div "Search" at bounding box center [1096, 400] width 123 height 61
click at [1089, 409] on button "Search" at bounding box center [1099, 404] width 115 height 38
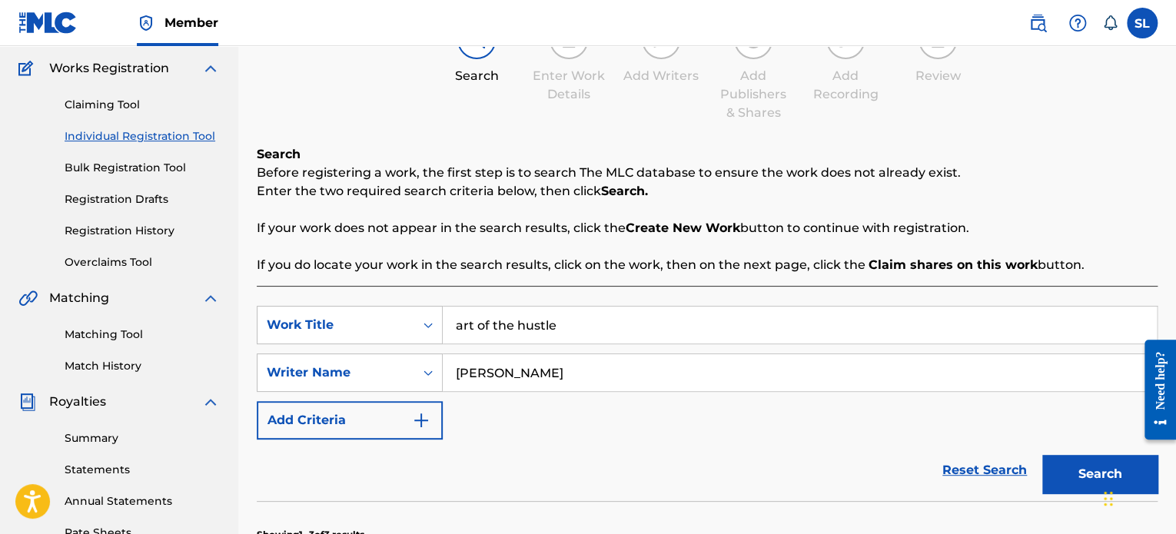
scroll to position [34, 0]
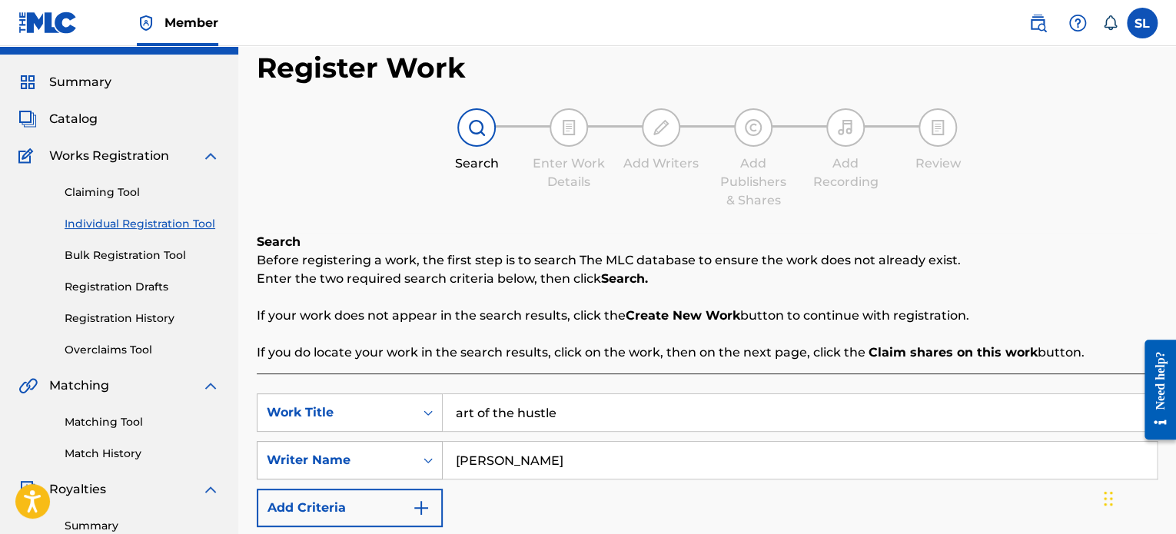
drag, startPoint x: 541, startPoint y: 465, endPoint x: 347, endPoint y: 473, distance: 194.6
click at [428, 473] on div "SearchWithCriteria34d4be2c-74df-42ae-ba1a-1a68583defcb Writer Name [PERSON_NAME]" at bounding box center [707, 460] width 901 height 38
drag, startPoint x: 600, startPoint y: 401, endPoint x: 341, endPoint y: 414, distance: 258.7
click at [349, 410] on div "SearchWithCriteria04eb0f43-5bfd-4fba-9c65-7c53fbb1573e Work Title art of the hu…" at bounding box center [707, 413] width 901 height 38
type input "bmf"
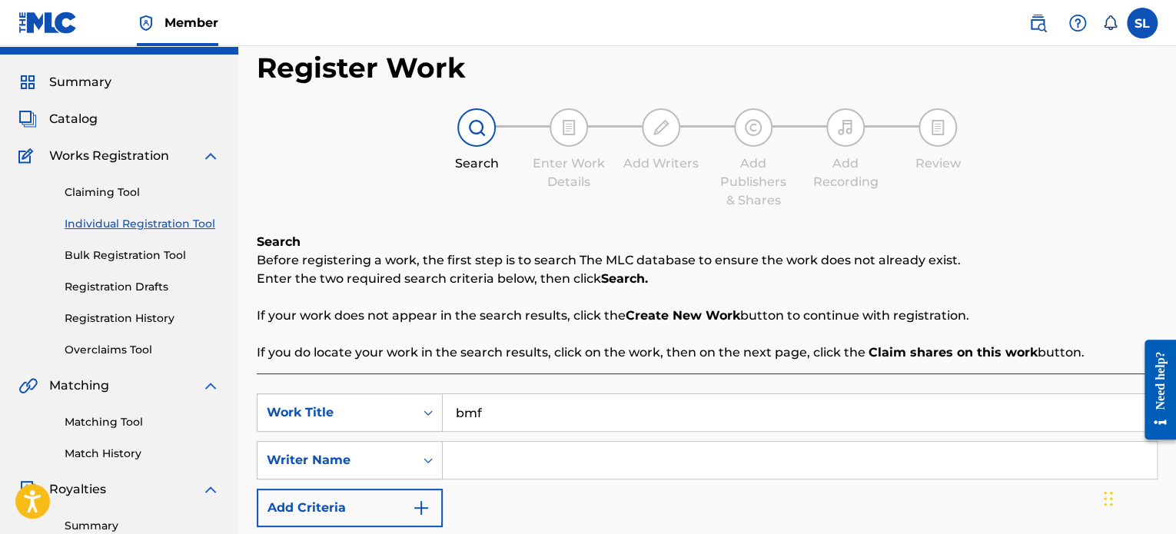
click at [485, 450] on input "Search Form" at bounding box center [800, 460] width 714 height 37
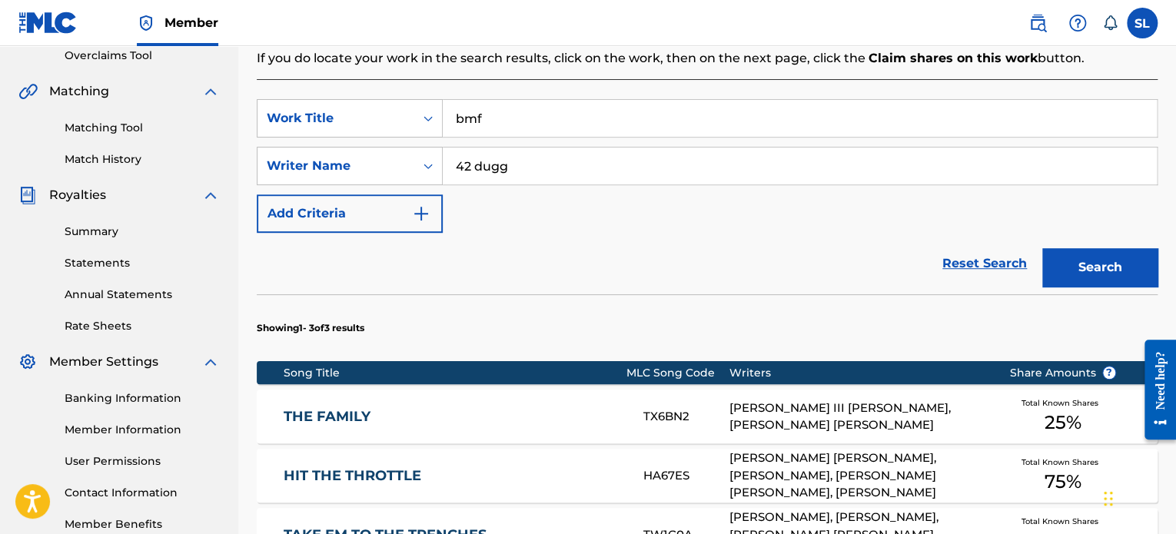
scroll to position [341, 0]
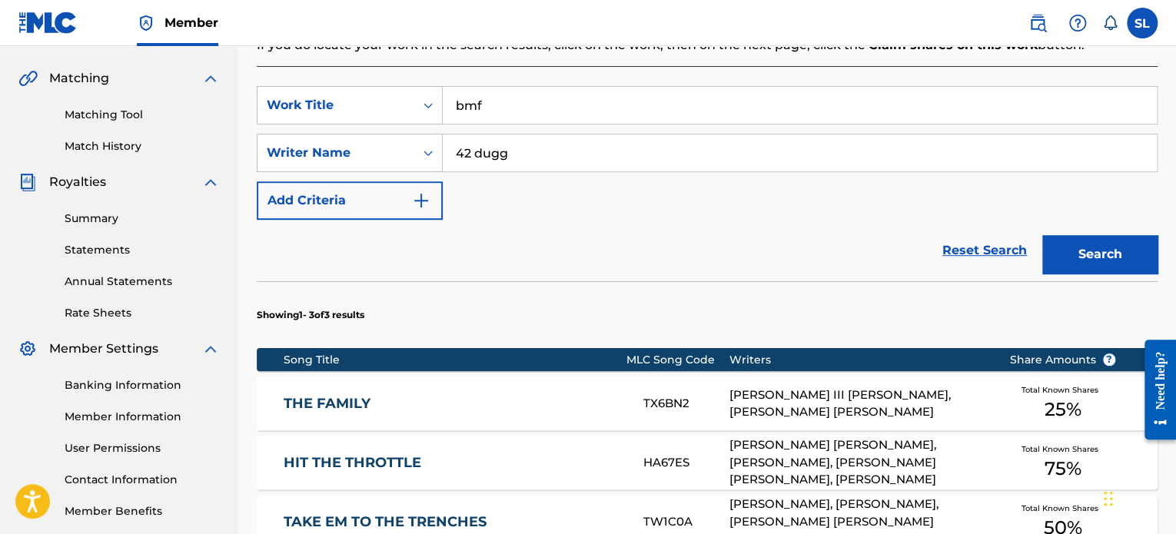
type input "42 dugg"
click at [1081, 247] on button "Search" at bounding box center [1099, 254] width 115 height 38
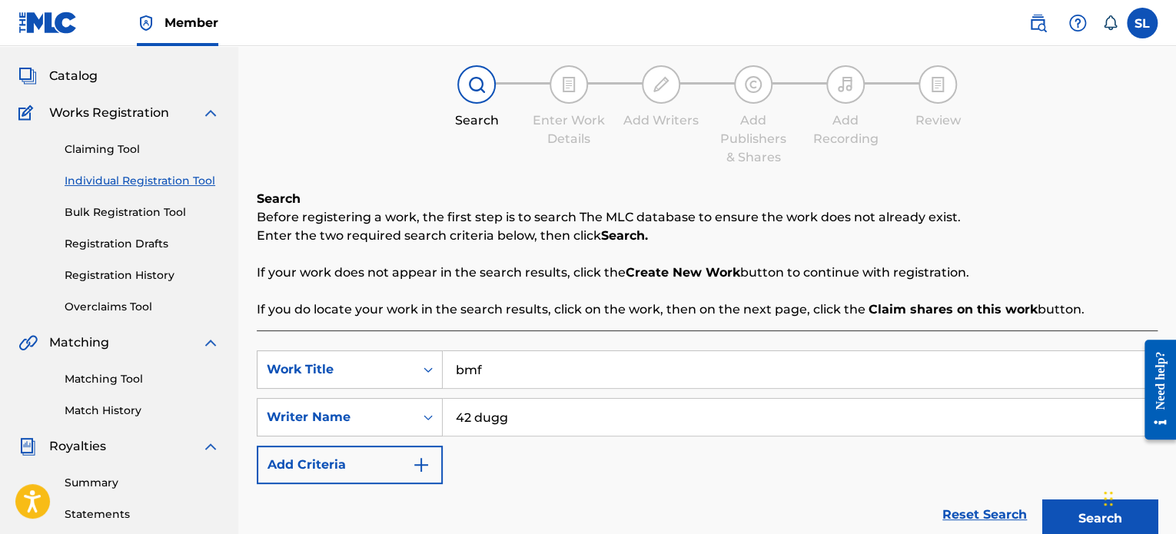
scroll to position [0, 0]
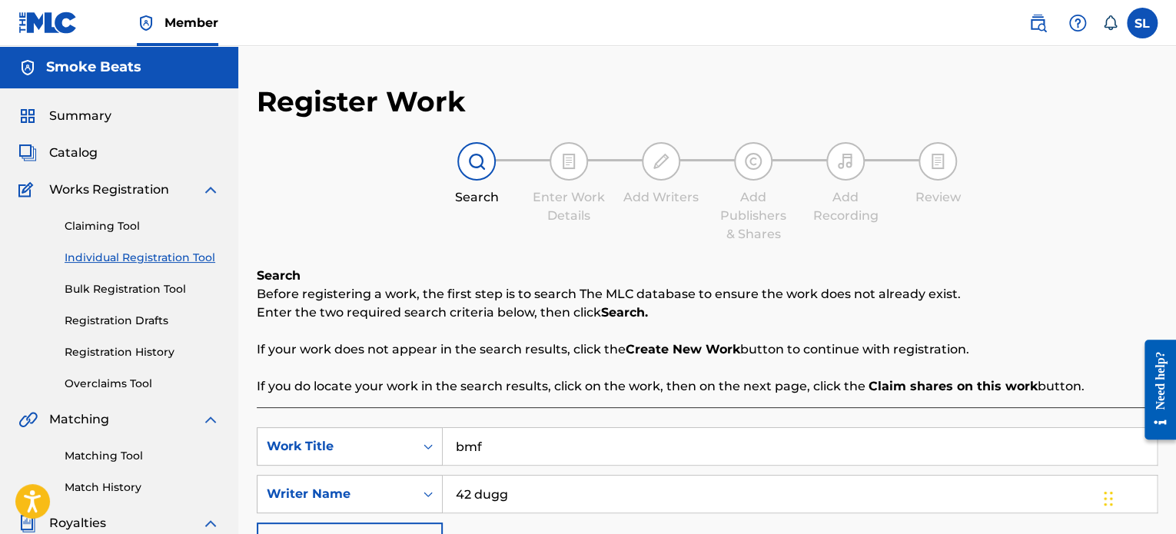
click at [80, 122] on span "Summary" at bounding box center [80, 116] width 62 height 18
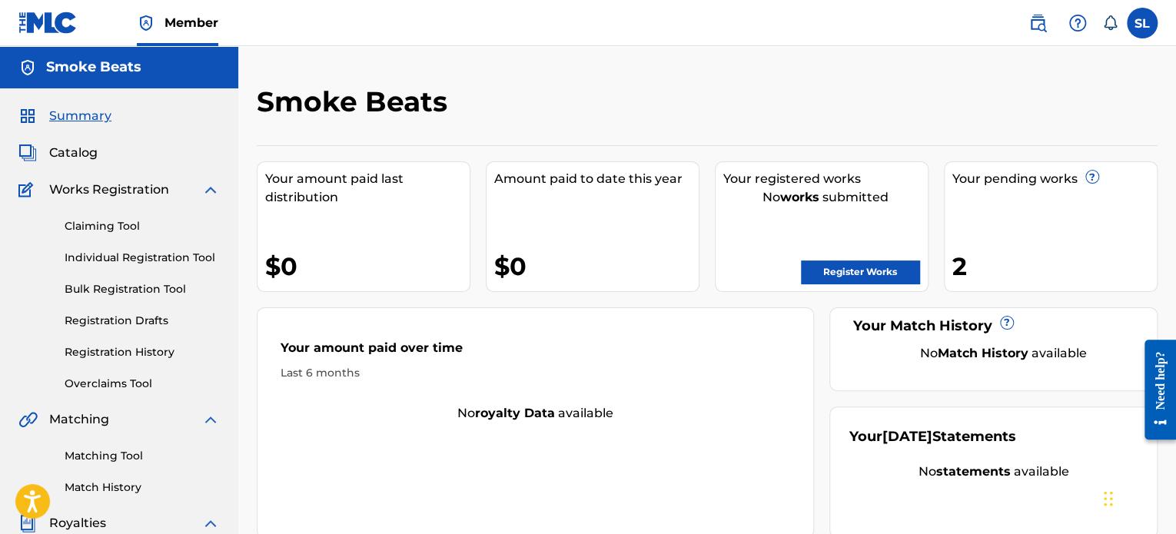
click at [117, 226] on link "Claiming Tool" at bounding box center [142, 226] width 155 height 16
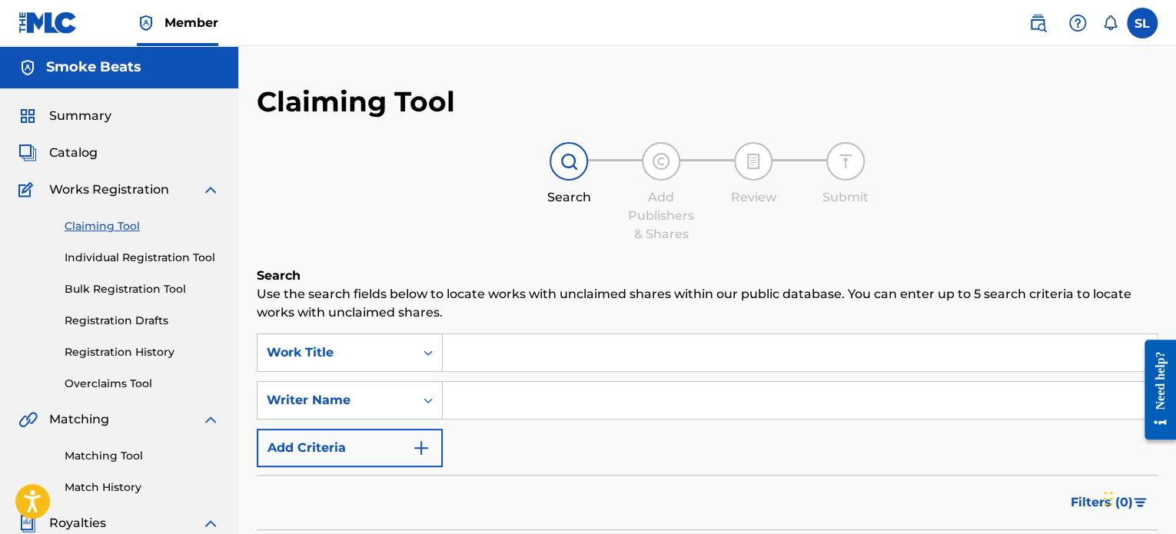
click at [484, 347] on input "Search Form" at bounding box center [800, 352] width 714 height 37
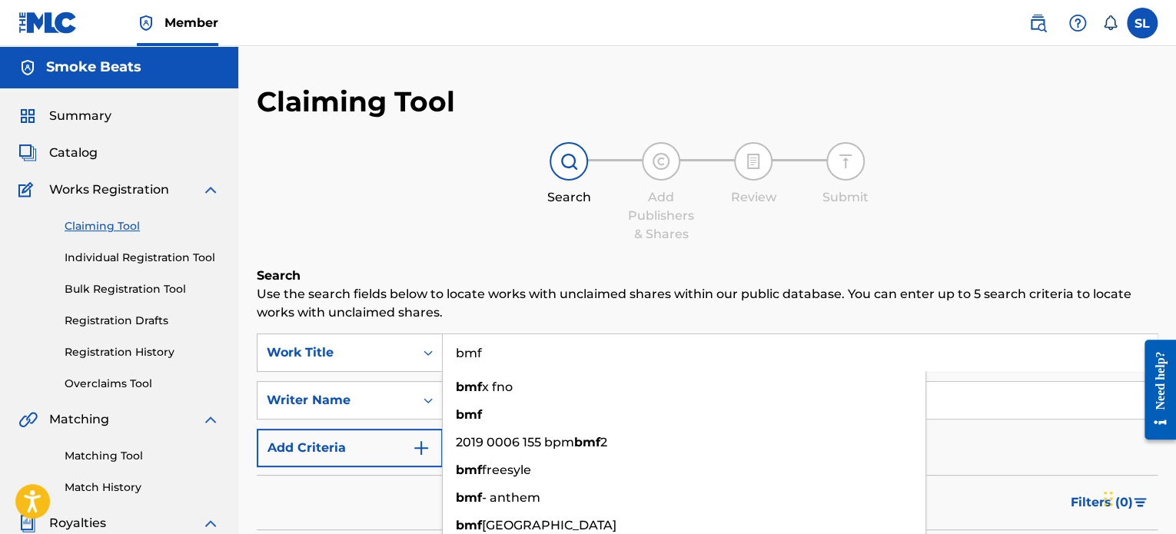
type input "bmf"
click at [457, 251] on div "Claiming Tool Search Add Publishers & Shares Review Submit Search Use the searc…" at bounding box center [707, 377] width 901 height 584
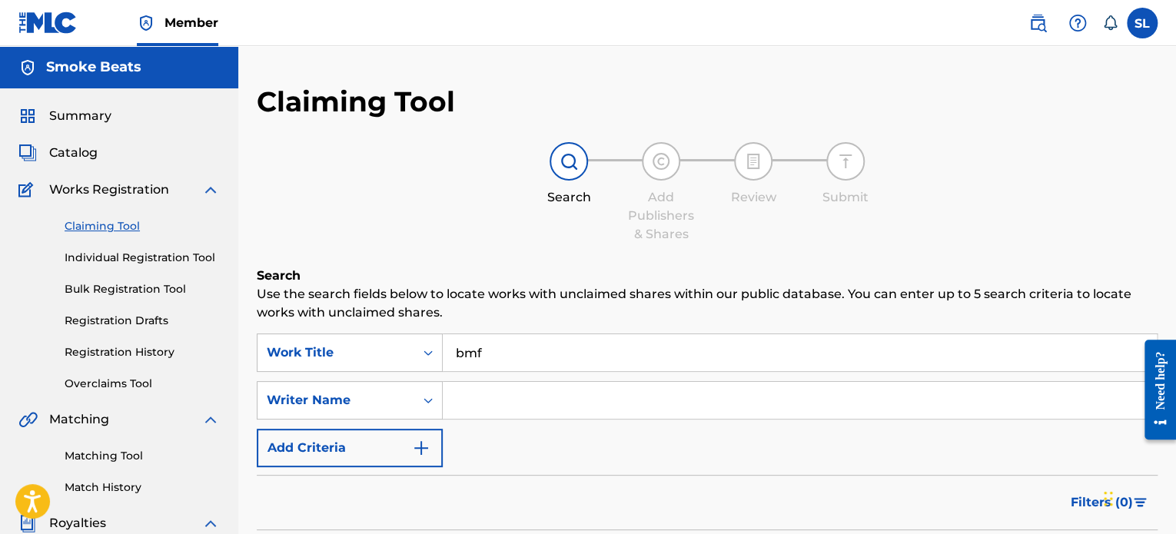
click at [495, 393] on input "Search Form" at bounding box center [800, 400] width 714 height 37
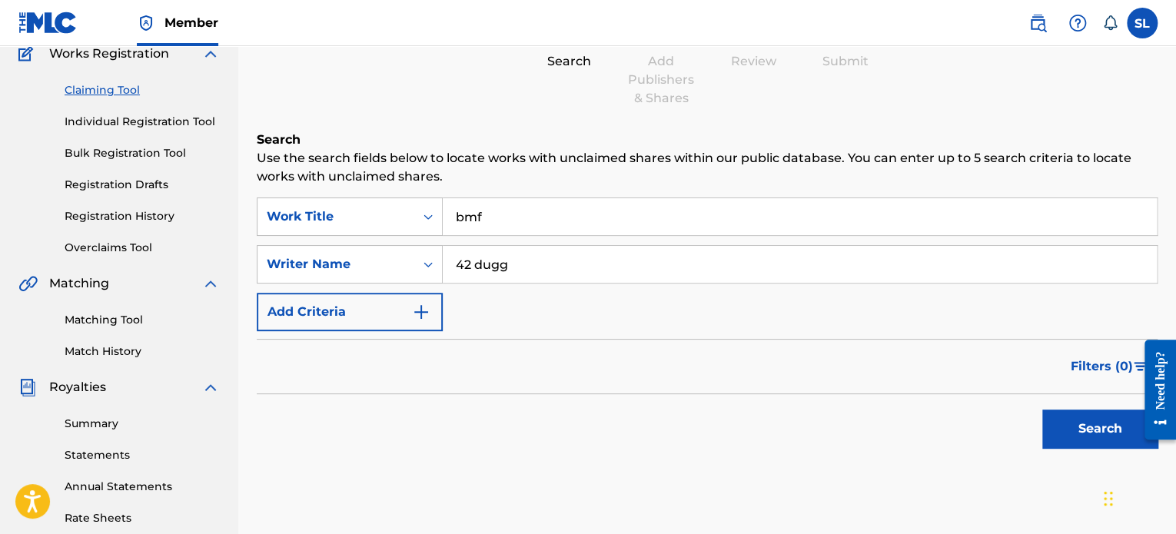
scroll to position [307, 0]
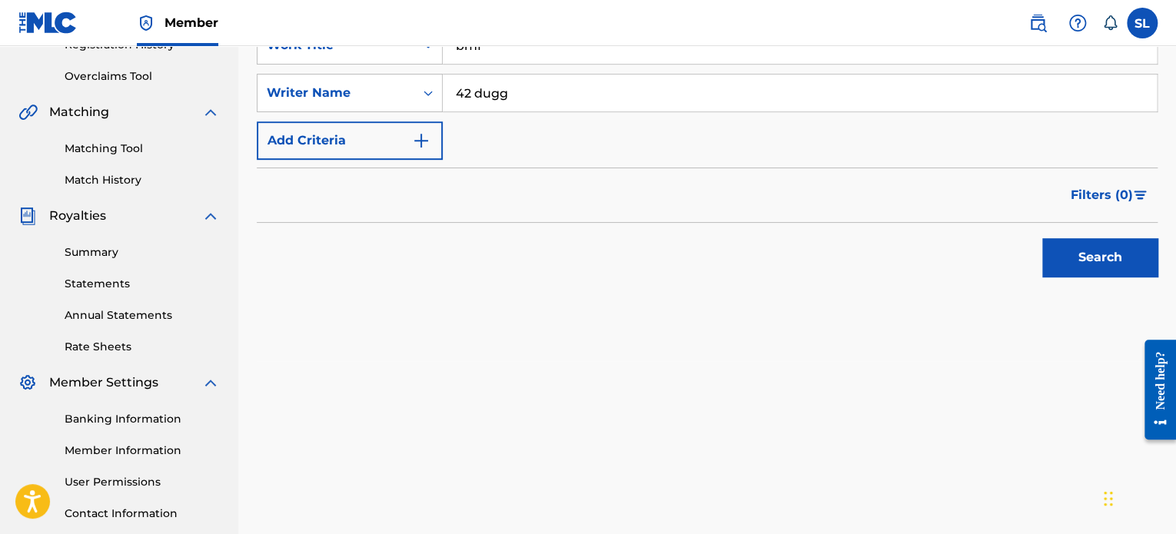
click at [1094, 258] on button "Search" at bounding box center [1099, 257] width 115 height 38
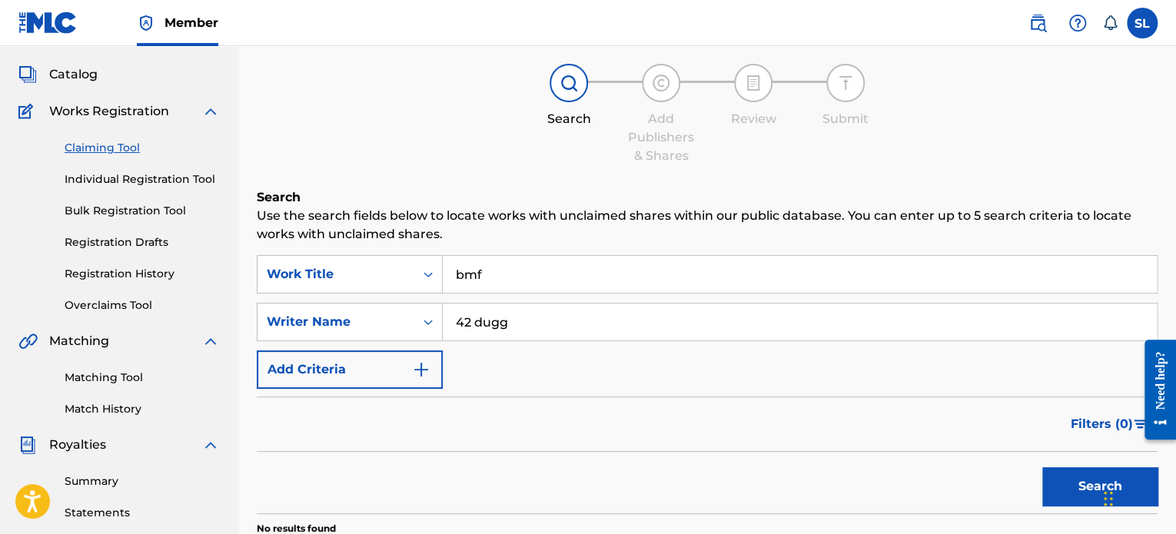
scroll to position [77, 0]
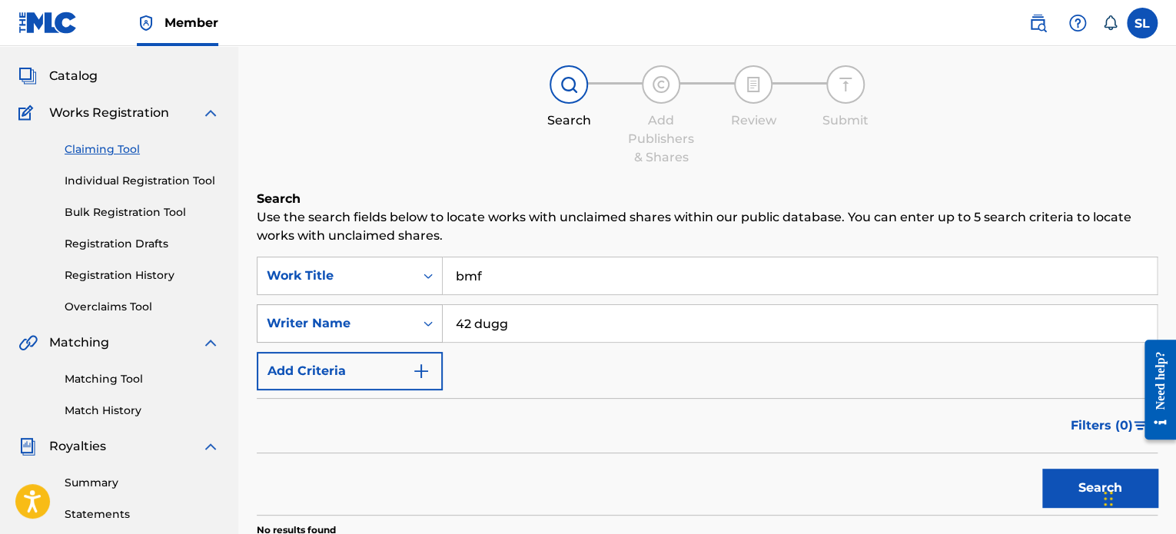
drag, startPoint x: 551, startPoint y: 324, endPoint x: 388, endPoint y: 317, distance: 163.1
click at [389, 317] on div "SearchWithCriteria440ae3f2-9bf3-496c-b2db-8b2fafecb625 Writer Name 42 dugg" at bounding box center [707, 323] width 901 height 38
click at [1065, 476] on button "Search" at bounding box center [1099, 488] width 115 height 38
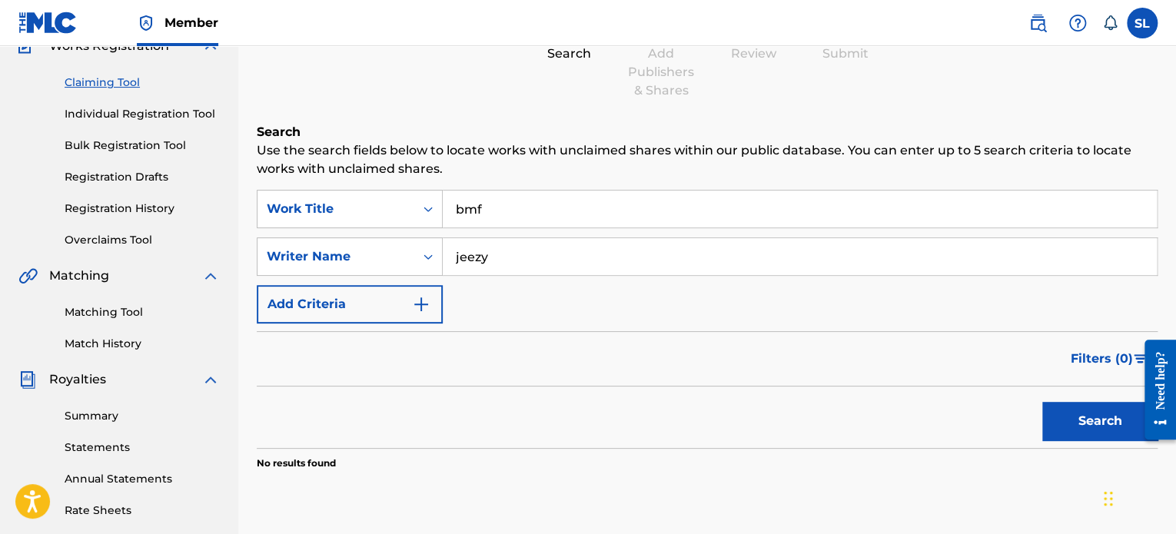
scroll to position [154, 0]
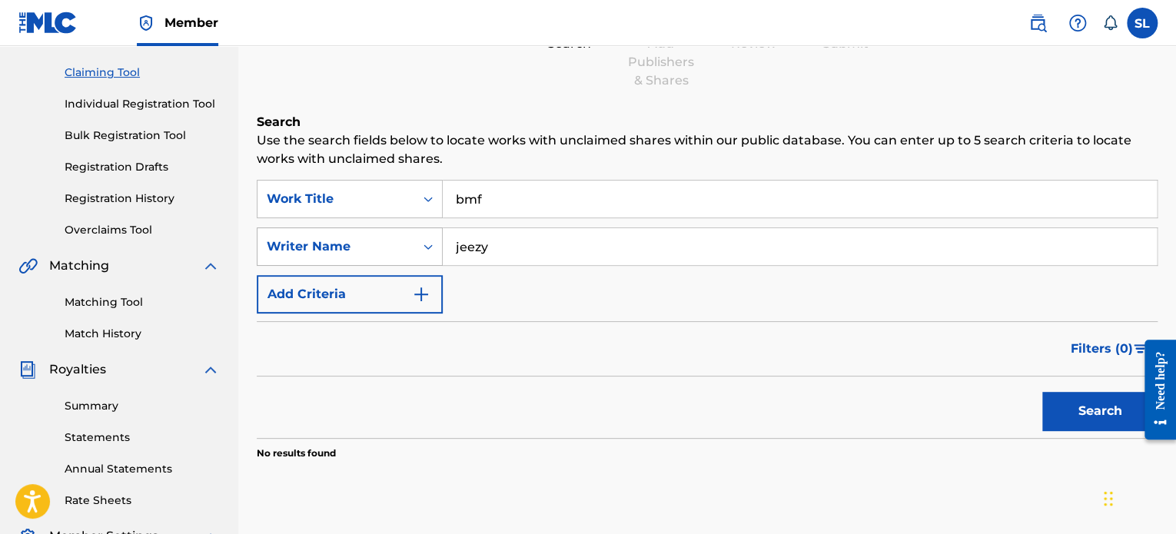
drag, startPoint x: 478, startPoint y: 242, endPoint x: 366, endPoint y: 251, distance: 112.6
click at [365, 249] on div "SearchWithCriteria440ae3f2-9bf3-496c-b2db-8b2fafecb625 Writer Name [PERSON_NAME]" at bounding box center [707, 247] width 901 height 38
click at [1085, 399] on button "Search" at bounding box center [1099, 411] width 115 height 38
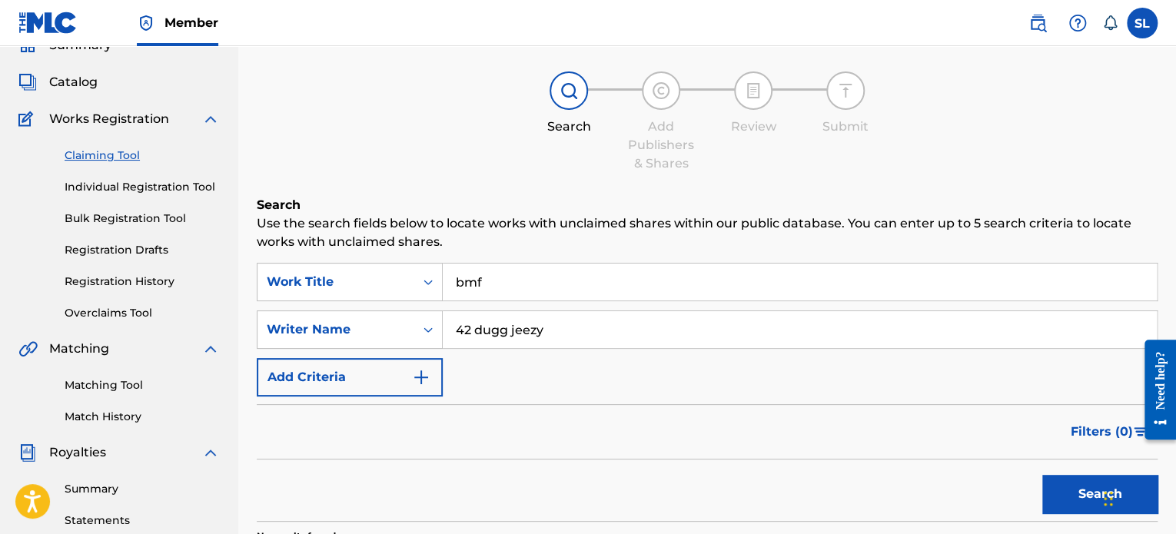
scroll to position [34, 0]
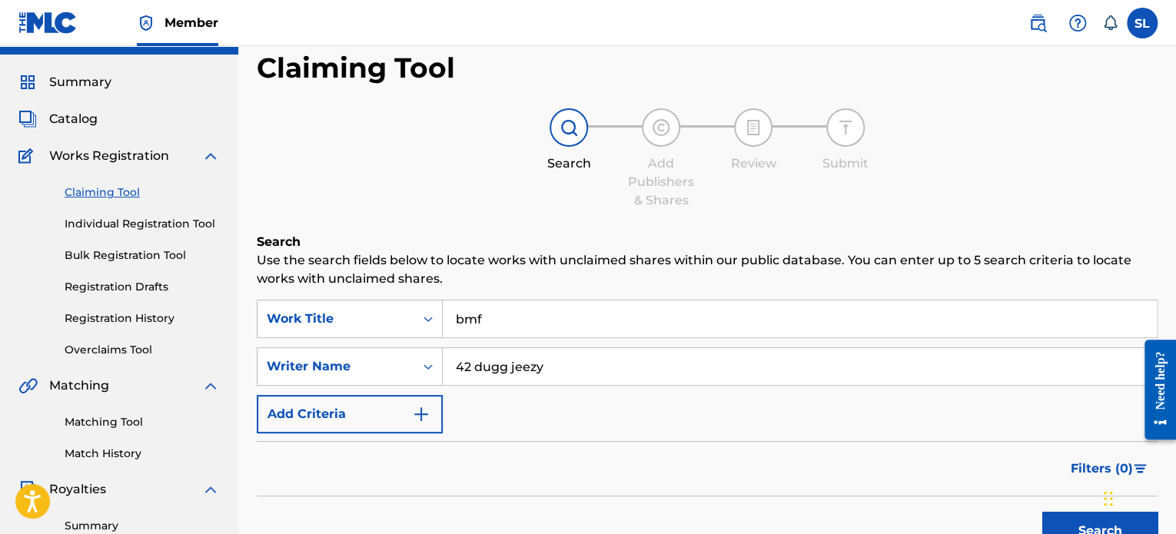
drag, startPoint x: 357, startPoint y: 346, endPoint x: 212, endPoint y: 340, distance: 144.7
click at [216, 341] on main "Smoke Beats Summary Catalog Works Registration Claiming Tool Individual Registr…" at bounding box center [588, 428] width 1176 height 833
type input "\"
click at [411, 296] on div "Search Use the search fields below to locate works with unclaimed shares within…" at bounding box center [707, 445] width 901 height 424
type input "aint no turning back"
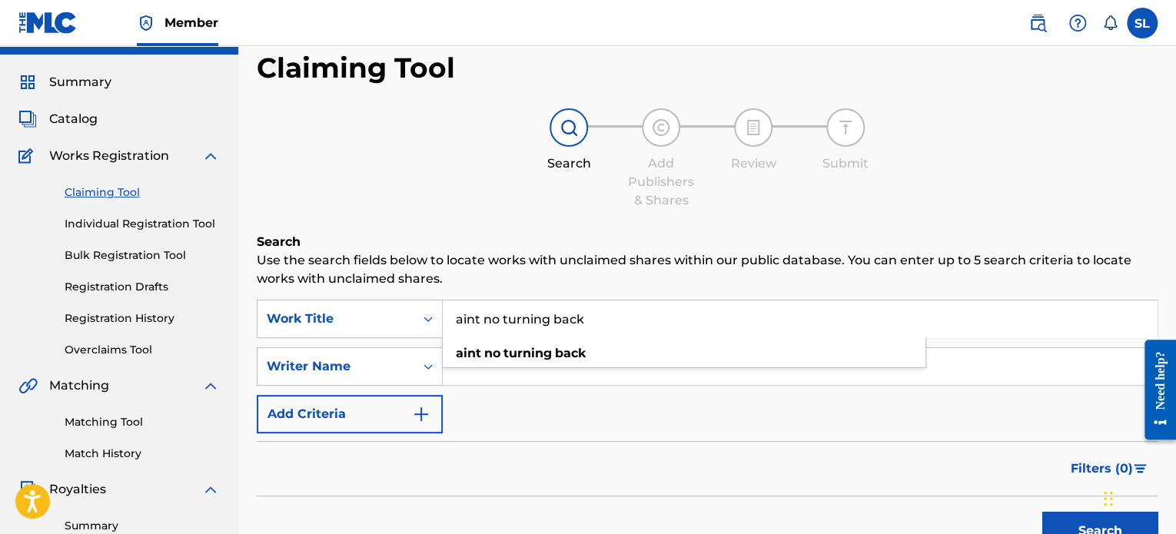
click at [566, 430] on div "SearchWithCriteriad2d53ef5-4dc9-4aa3-8587-e27402f1cc4b Work Title aint no turni…" at bounding box center [707, 367] width 901 height 134
click at [529, 384] on div "Search Form" at bounding box center [800, 366] width 715 height 38
click at [522, 362] on input "Search Form" at bounding box center [800, 366] width 714 height 37
type input "icewear vezzo"
click at [1082, 530] on button "Search" at bounding box center [1099, 531] width 115 height 38
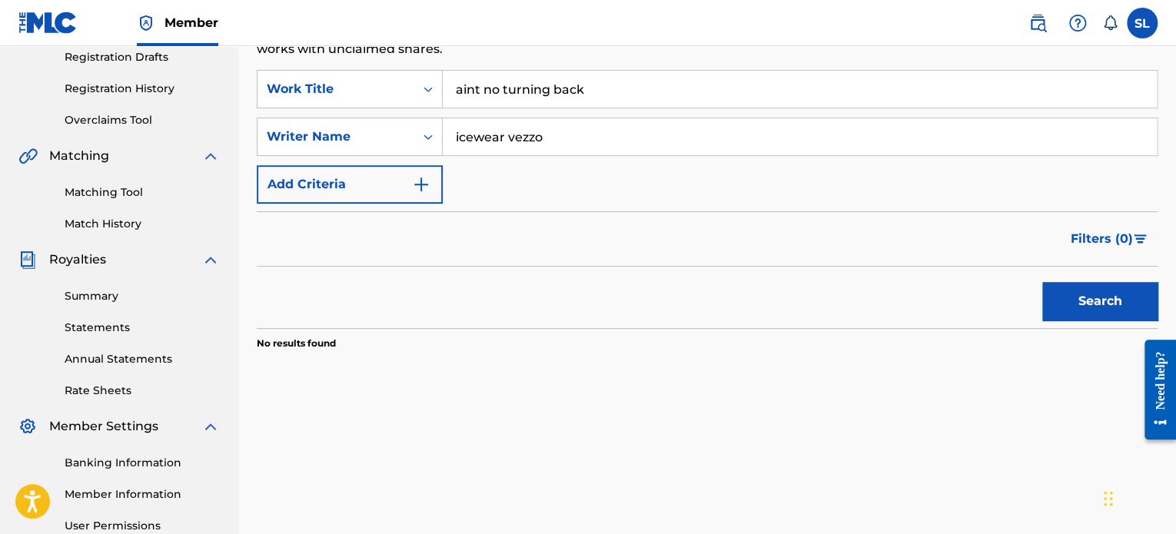
scroll to position [264, 0]
drag, startPoint x: 1039, startPoint y: 298, endPoint x: 1047, endPoint y: 297, distance: 7.7
click at [1039, 297] on div "Search" at bounding box center [1096, 296] width 123 height 61
click at [1080, 303] on button "Search" at bounding box center [1099, 300] width 115 height 38
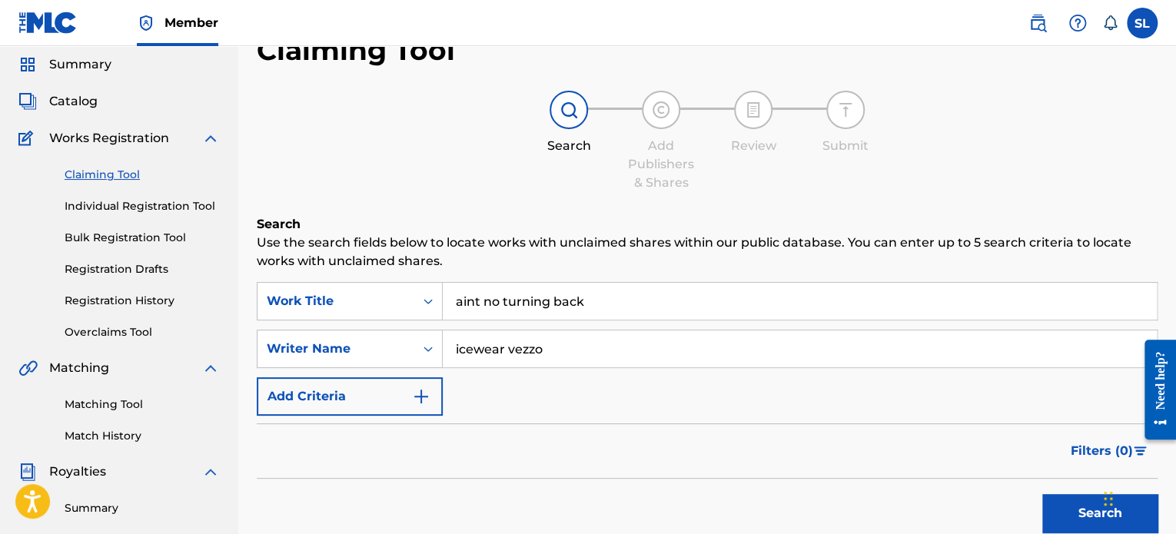
scroll to position [0, 0]
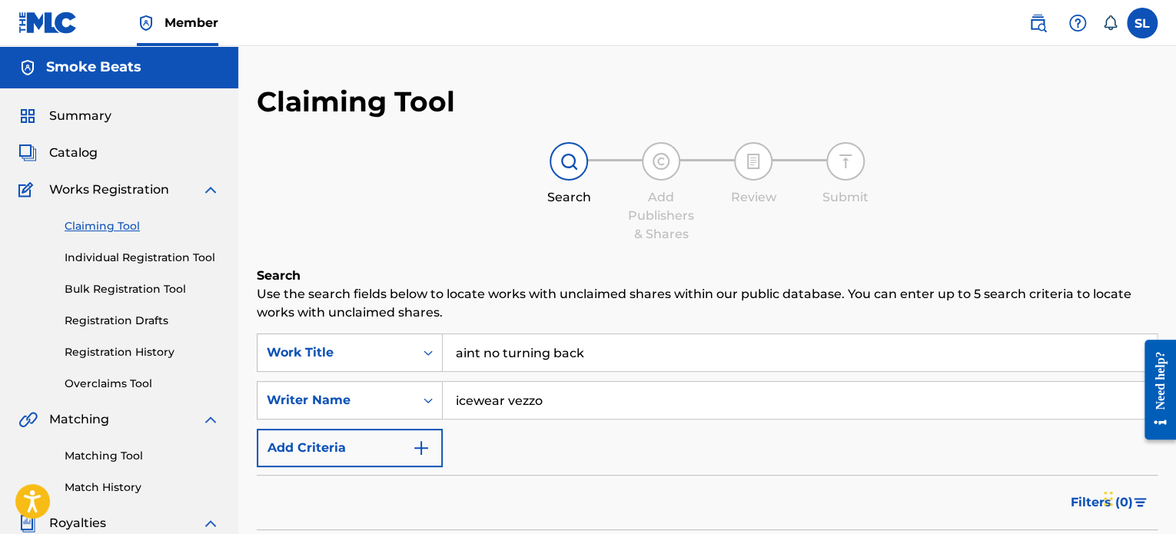
click at [76, 145] on span "Catalog" at bounding box center [73, 153] width 48 height 18
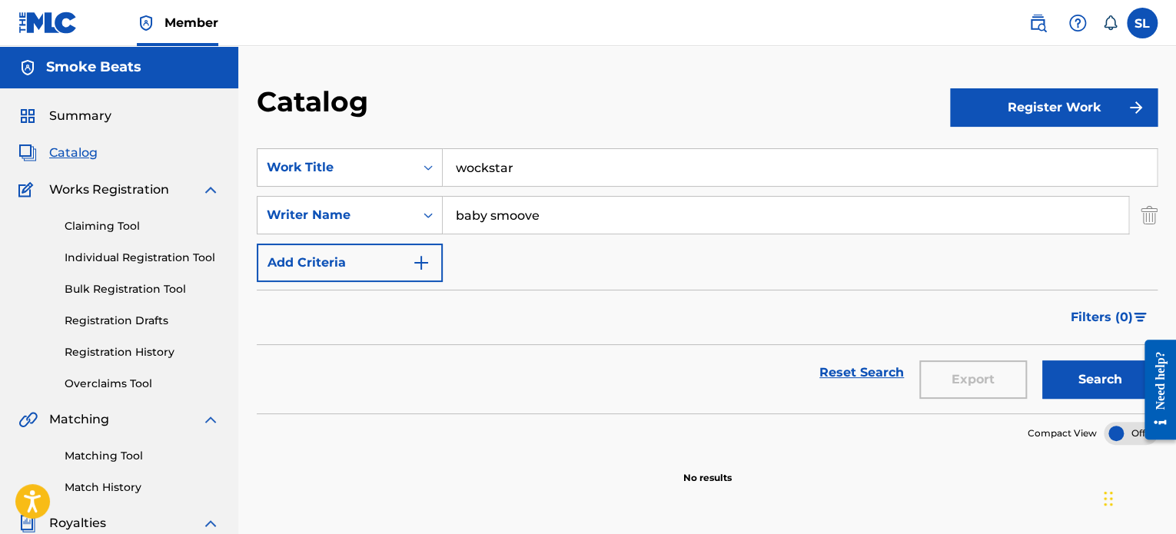
click at [82, 118] on span "Summary" at bounding box center [80, 116] width 62 height 18
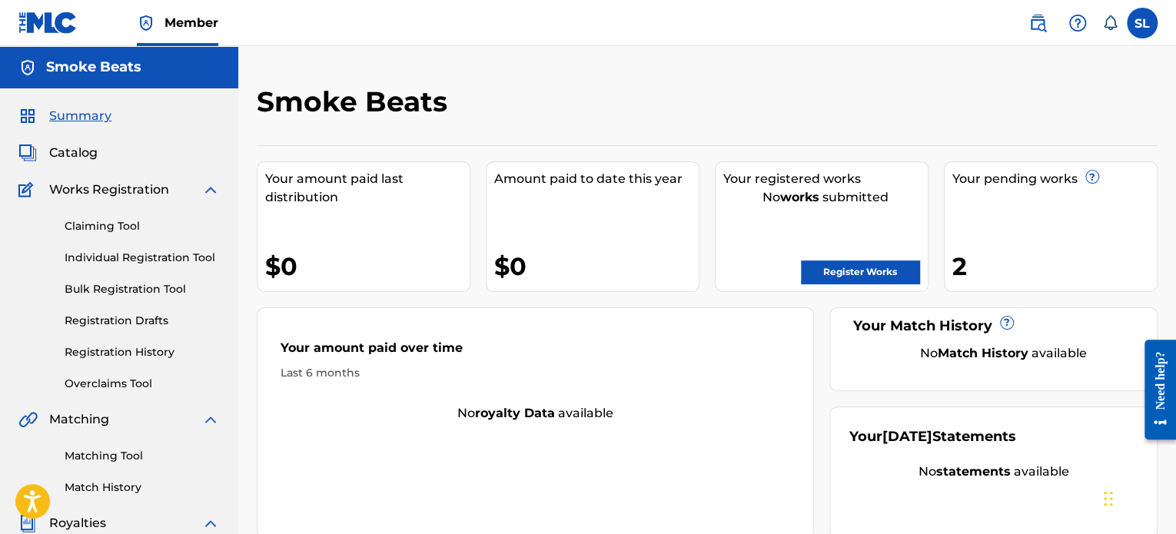
click at [845, 272] on link "Register Works" at bounding box center [860, 272] width 118 height 23
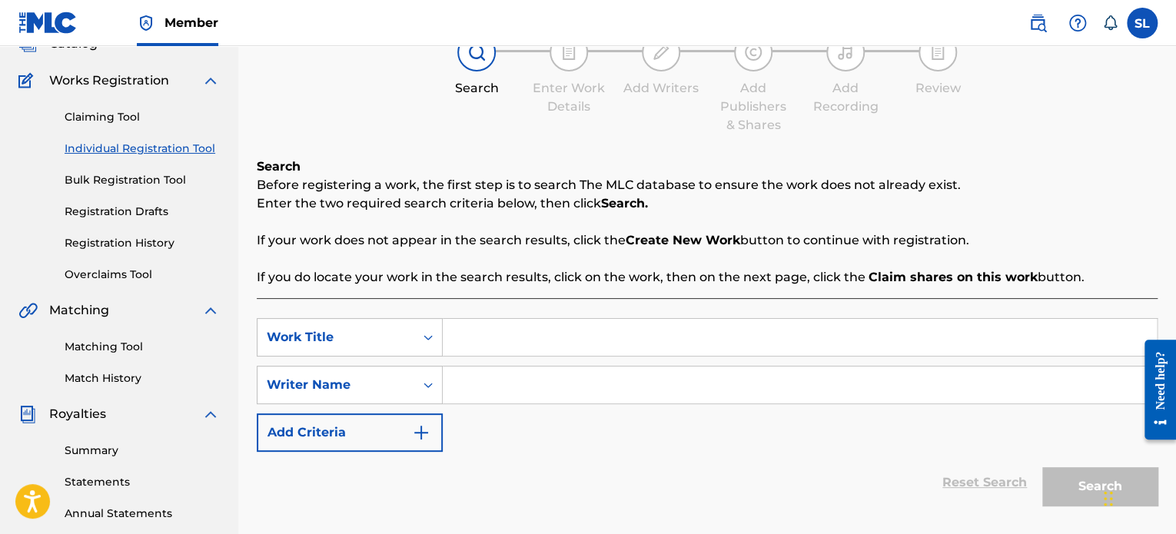
scroll to position [154, 0]
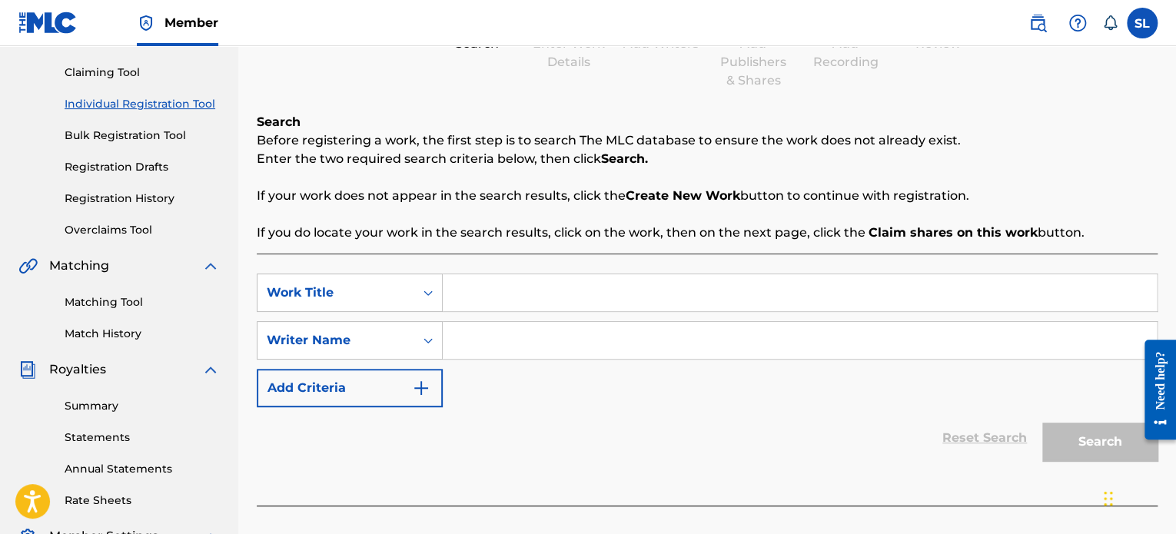
click at [514, 284] on input "Search Form" at bounding box center [800, 292] width 714 height 37
type input "aint no turning back"
click at [524, 351] on input "Search Form" at bounding box center [800, 340] width 714 height 37
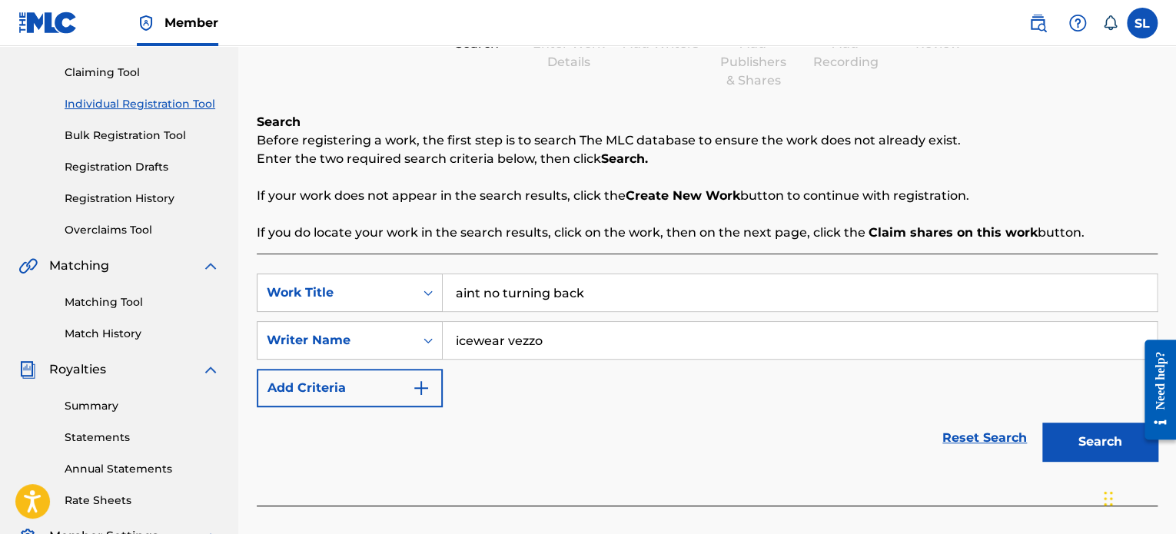
type input "icewear vezzo"
click at [1098, 440] on button "Search" at bounding box center [1099, 442] width 115 height 38
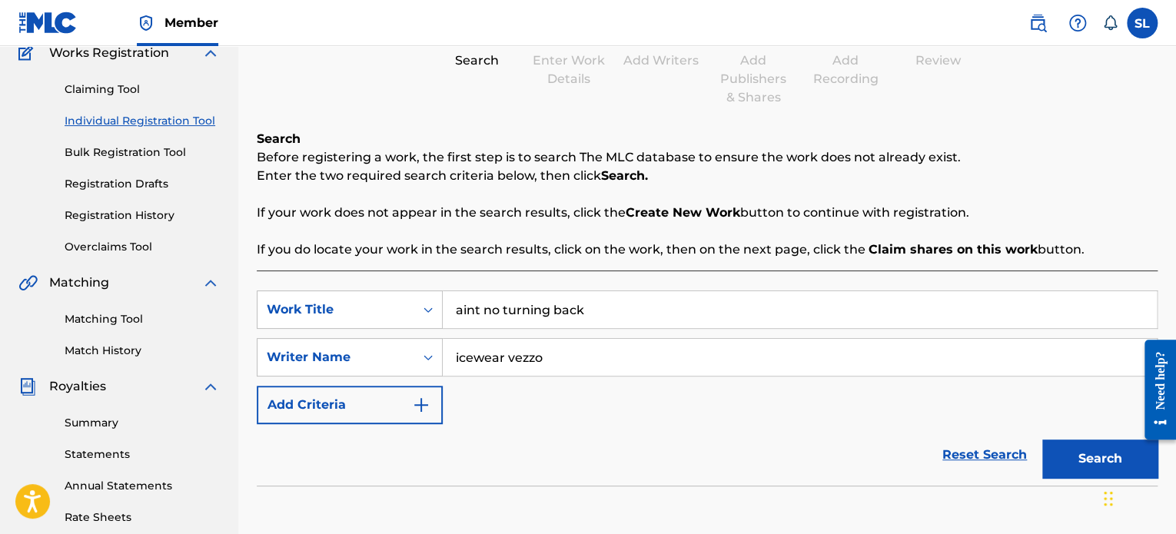
scroll to position [0, 0]
